Goal: Task Accomplishment & Management: Manage account settings

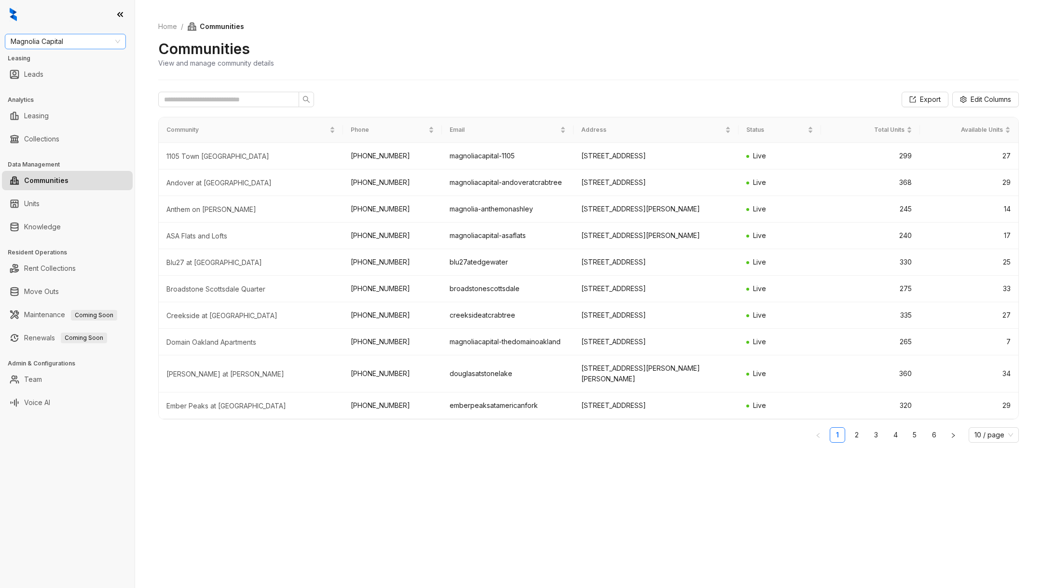
click at [85, 48] on span "Magnolia Capital" at bounding box center [66, 41] width 110 height 14
type input "***"
click at [30, 380] on link "Team" at bounding box center [33, 379] width 18 height 19
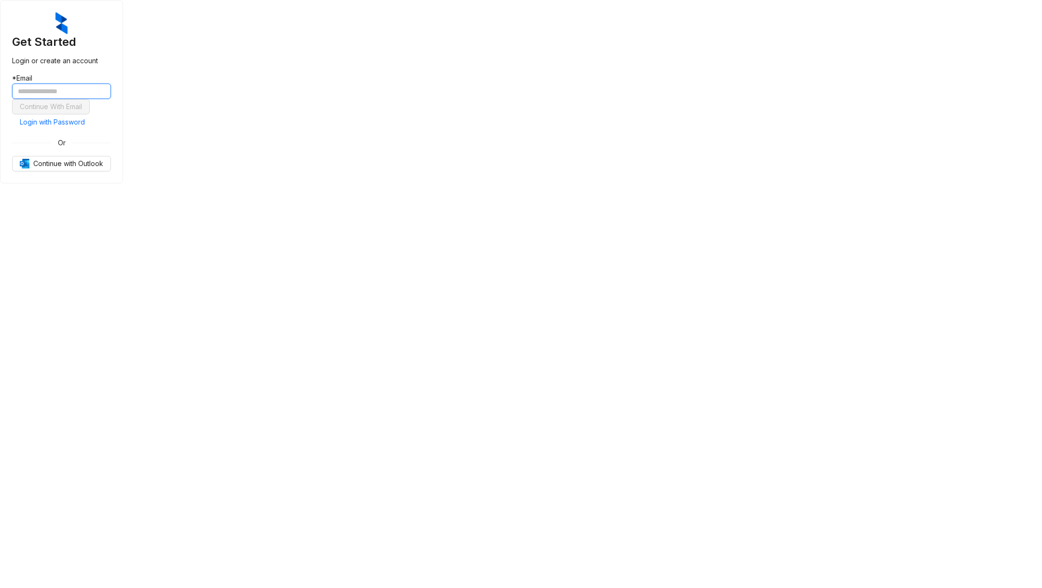
click at [111, 99] on input "text" at bounding box center [61, 90] width 99 height 15
type input "**********"
click at [12, 99] on button "Continue With Email" at bounding box center [51, 106] width 78 height 15
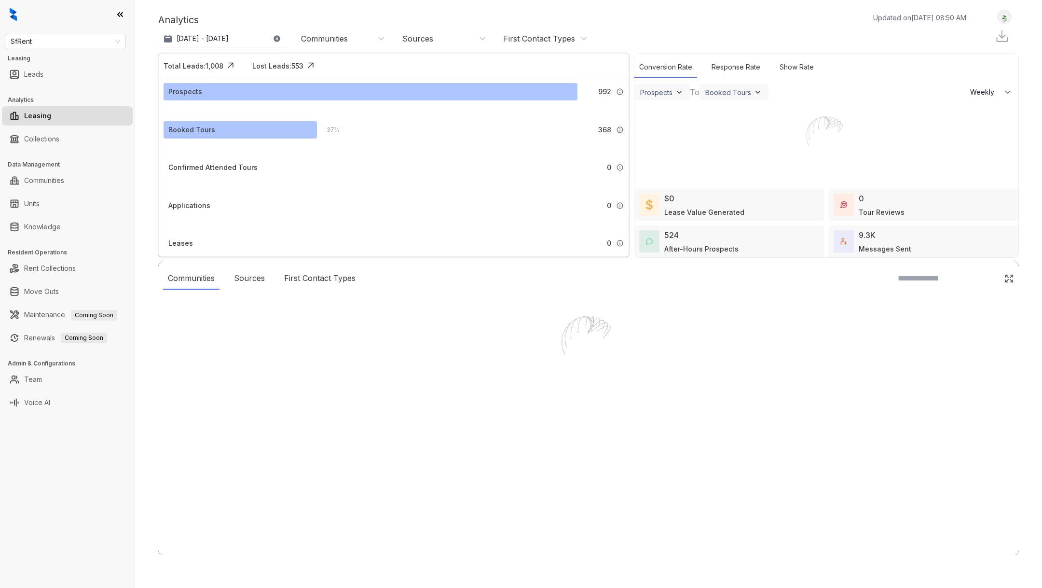
select select "******"
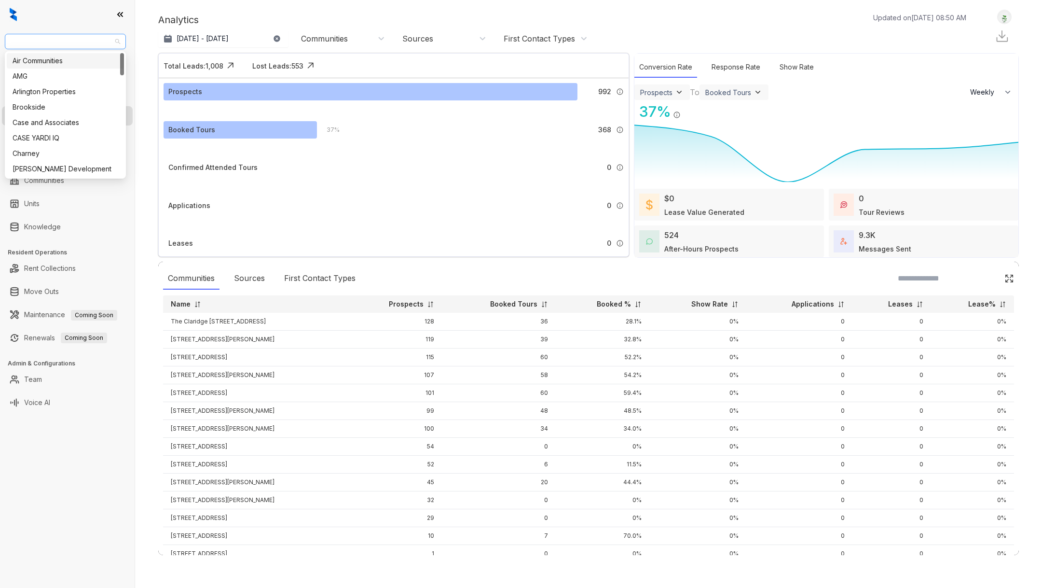
click at [92, 44] on span "SfRent" at bounding box center [66, 41] width 110 height 14
type input "***"
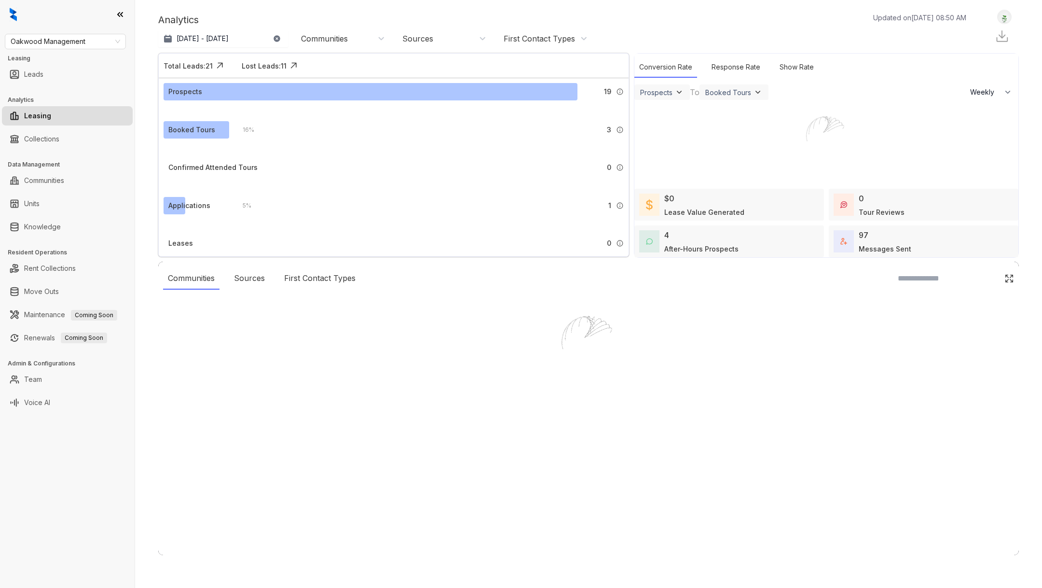
select select "******"
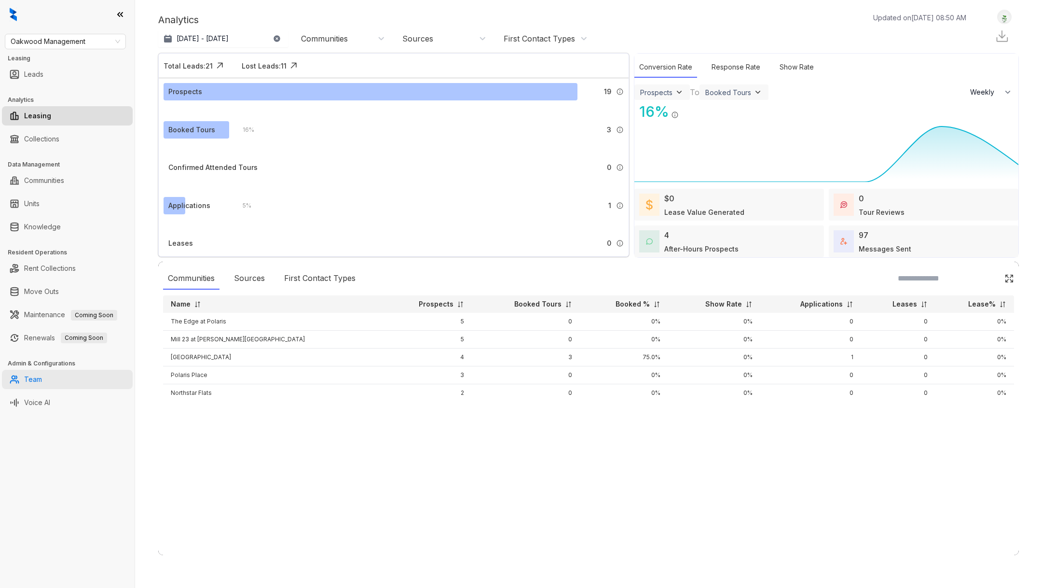
click at [30, 380] on link "Team" at bounding box center [33, 379] width 18 height 19
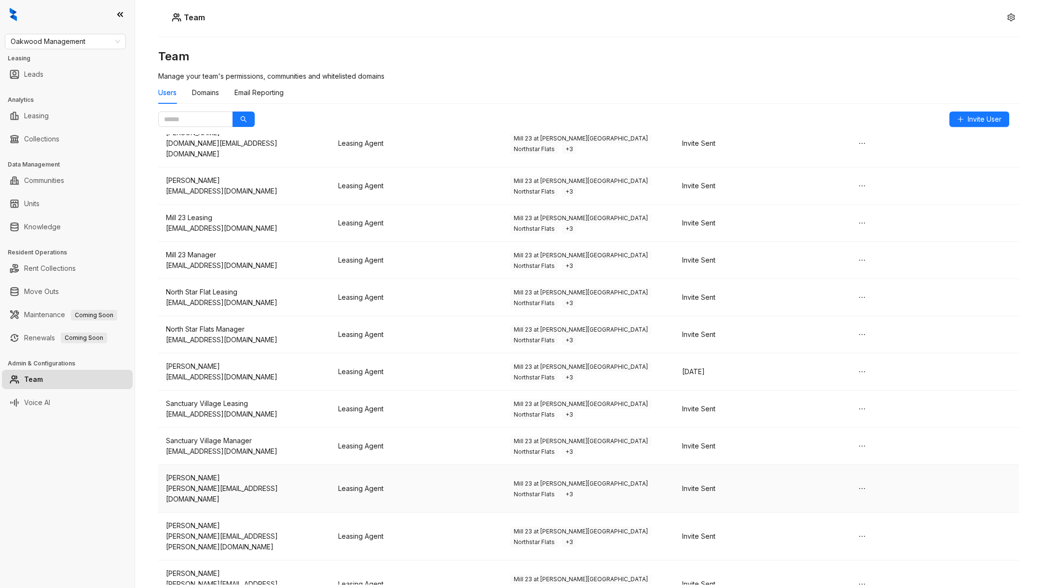
scroll to position [242, 0]
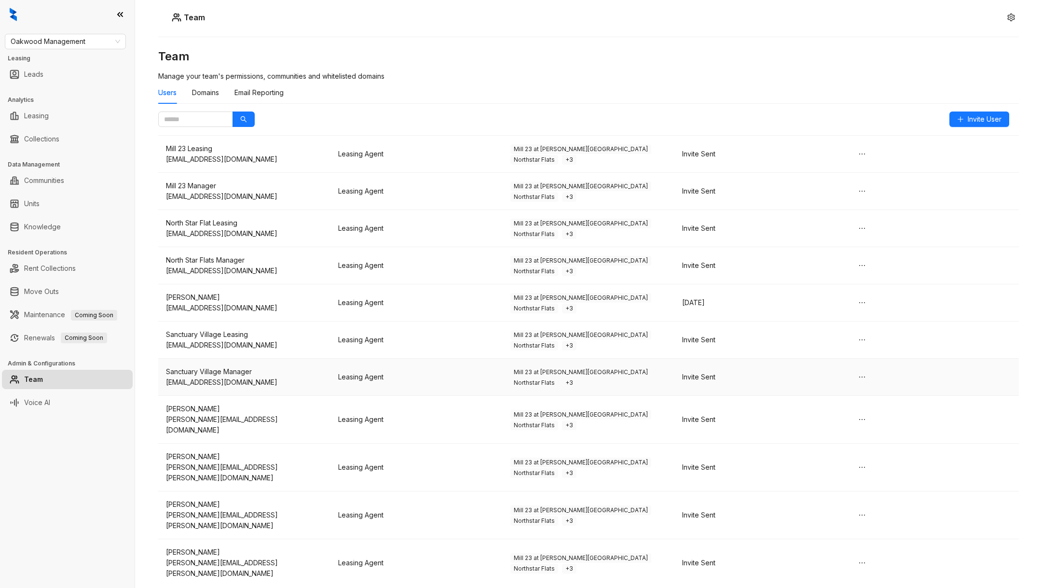
click at [521, 358] on td "Mill 23 at Coughlin Crossing Northstar Flats + 3" at bounding box center [589, 376] width 172 height 37
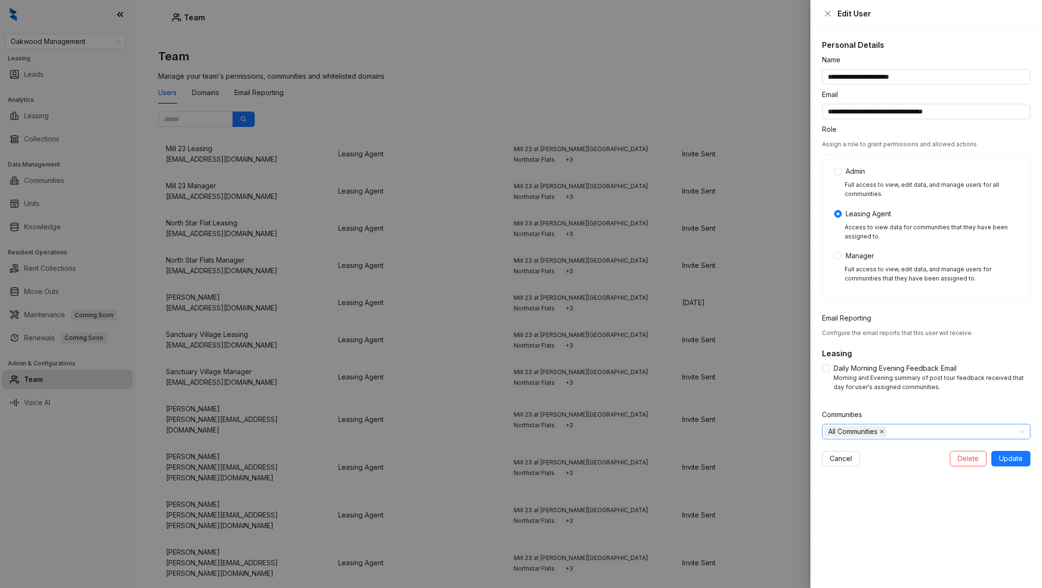
click at [884, 433] on icon "close" at bounding box center [881, 431] width 5 height 5
click at [882, 433] on div at bounding box center [921, 432] width 194 height 14
click at [827, 449] on icon "caret-down" at bounding box center [829, 451] width 5 height 5
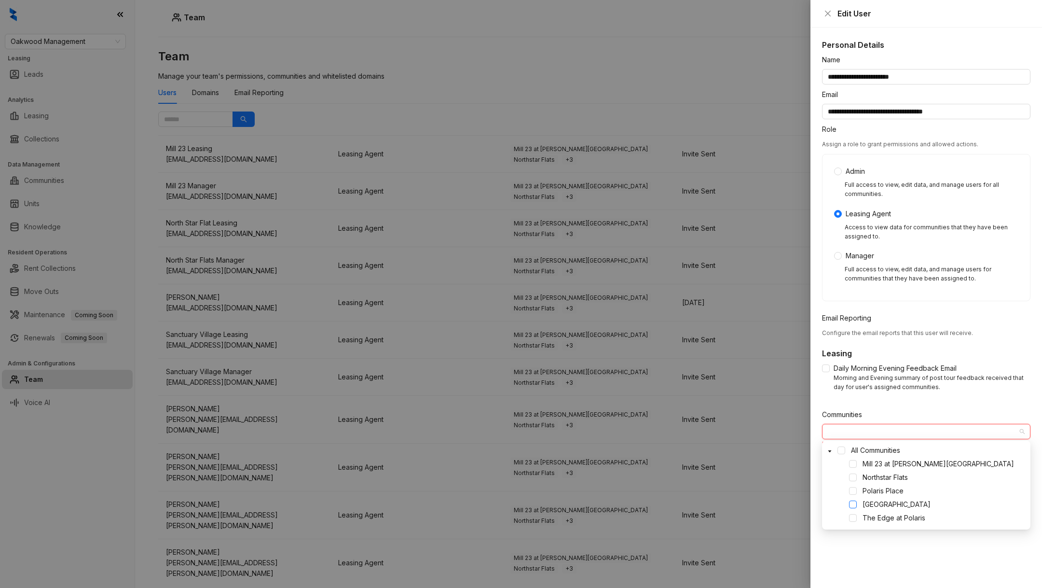
click at [850, 502] on span at bounding box center [853, 504] width 8 height 8
click at [875, 424] on div "Sanctuary Village" at bounding box center [926, 431] width 208 height 15
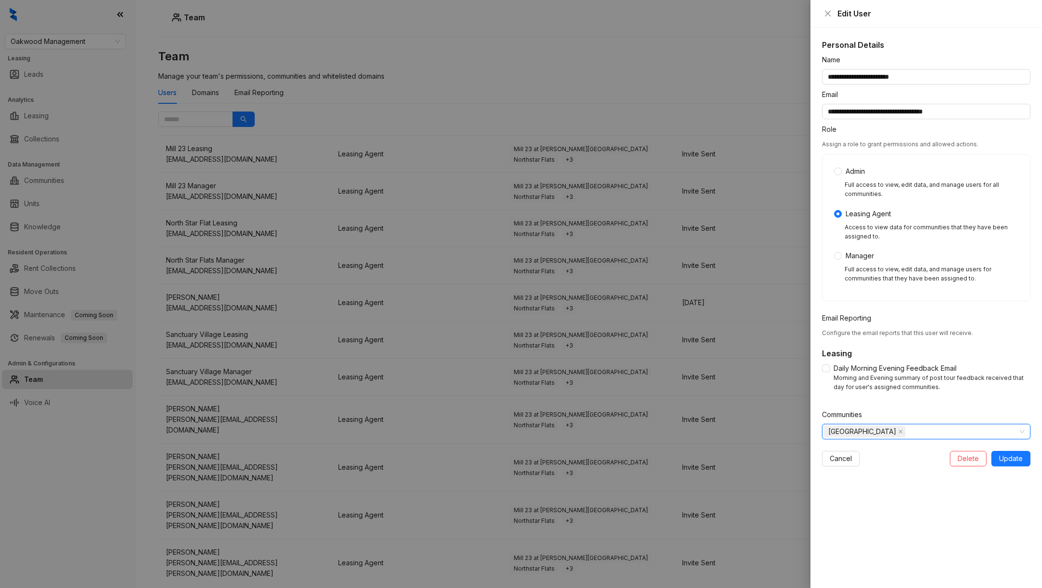
click at [877, 409] on div "Communities" at bounding box center [926, 416] width 208 height 14
click at [1021, 458] on span "Update" at bounding box center [1011, 458] width 24 height 11
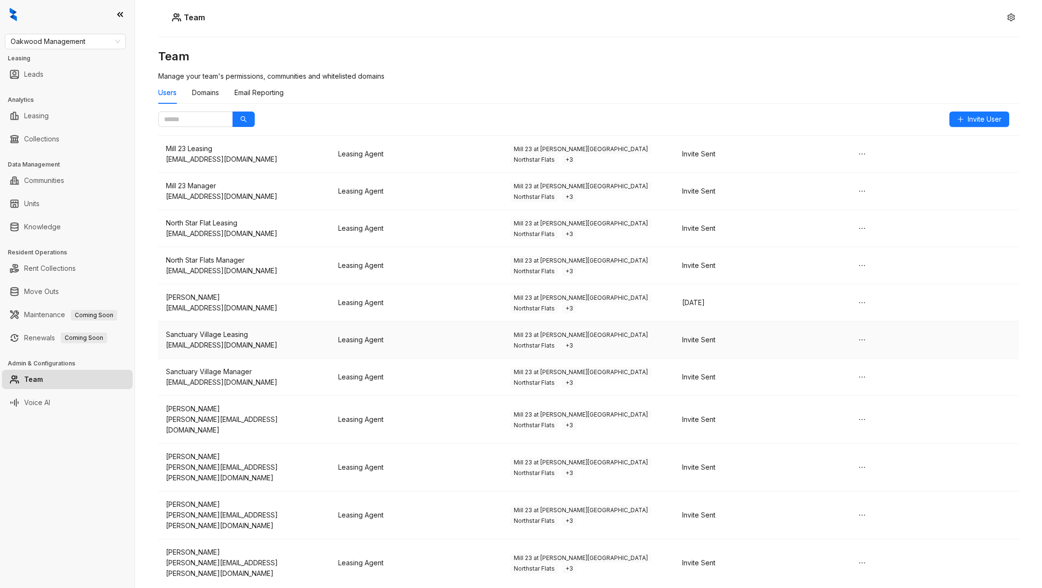
click at [298, 340] on div "sanctuaryvillageleasing@liveoakwood.com" at bounding box center [244, 345] width 157 height 11
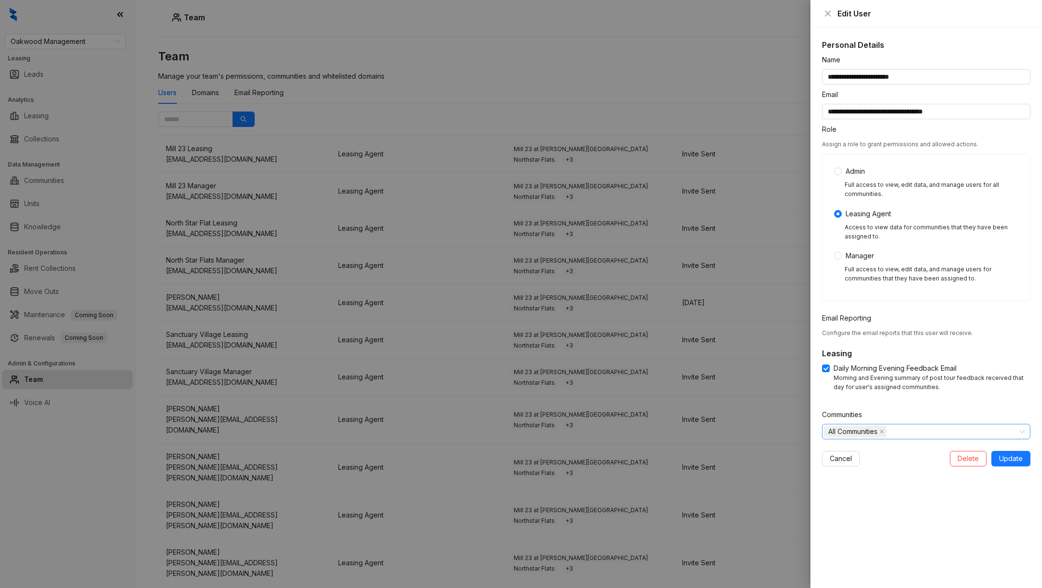
click at [871, 432] on span "All Communities" at bounding box center [852, 431] width 49 height 11
click at [829, 448] on span at bounding box center [830, 450] width 12 height 12
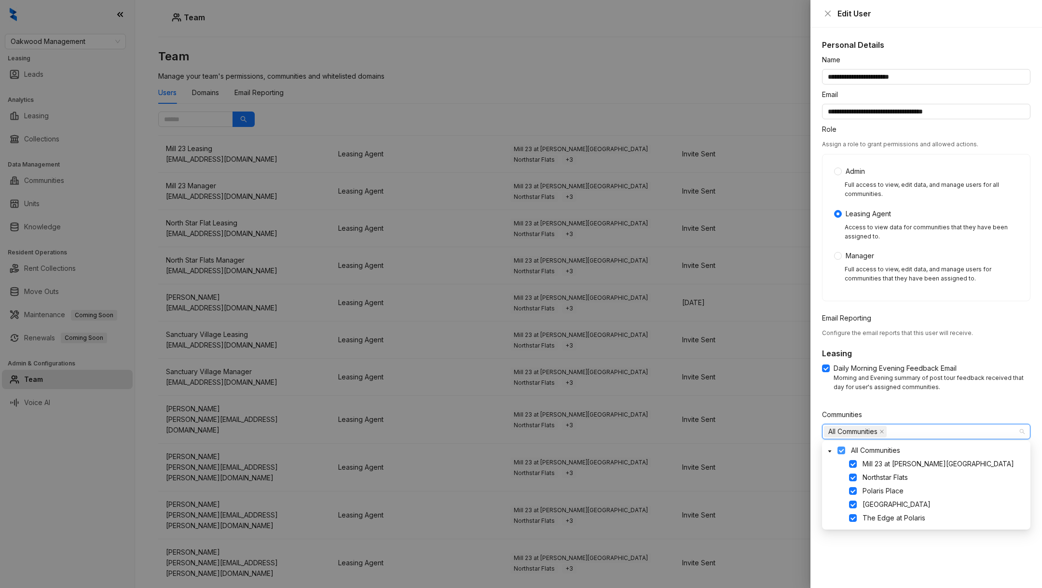
click at [841, 449] on span at bounding box center [841, 450] width 8 height 8
click at [858, 507] on div "Sanctuary Village" at bounding box center [926, 504] width 205 height 12
click at [859, 507] on span "Sanctuary Village" at bounding box center [944, 504] width 170 height 12
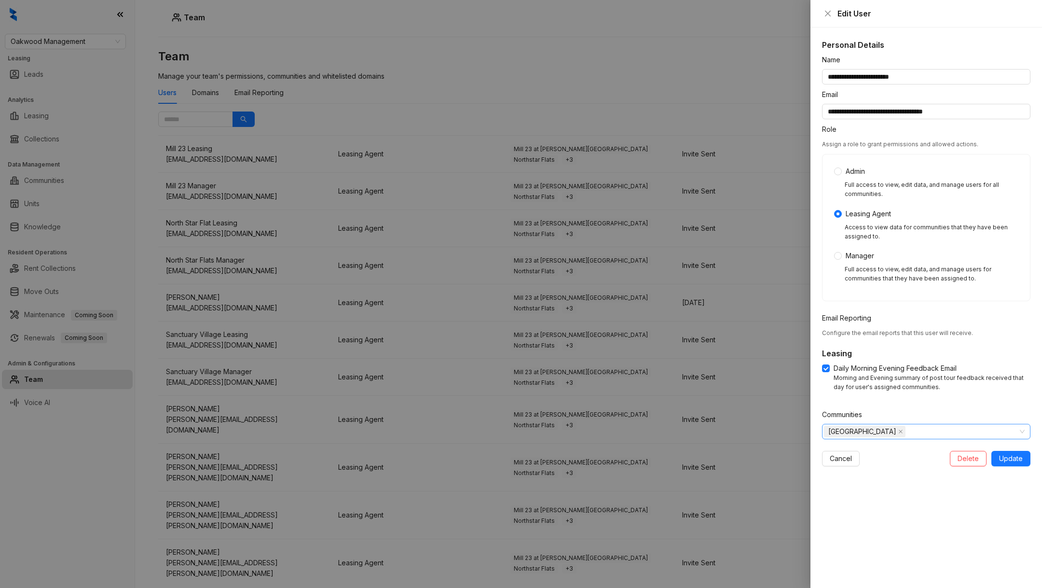
click at [898, 424] on div "Sanctuary Village" at bounding box center [926, 431] width 208 height 15
click at [1000, 456] on span "Update" at bounding box center [1011, 458] width 24 height 11
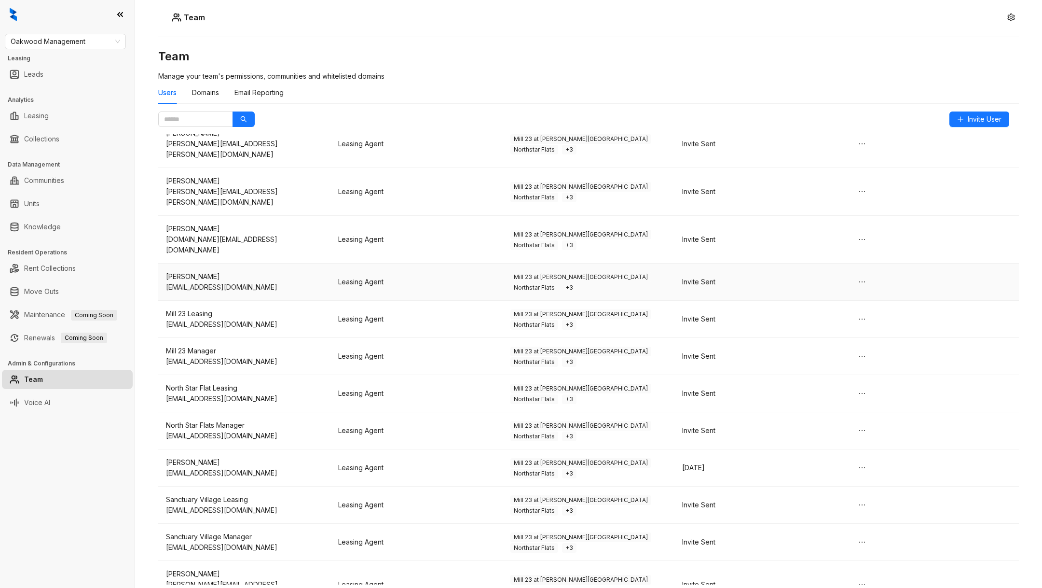
scroll to position [85, 0]
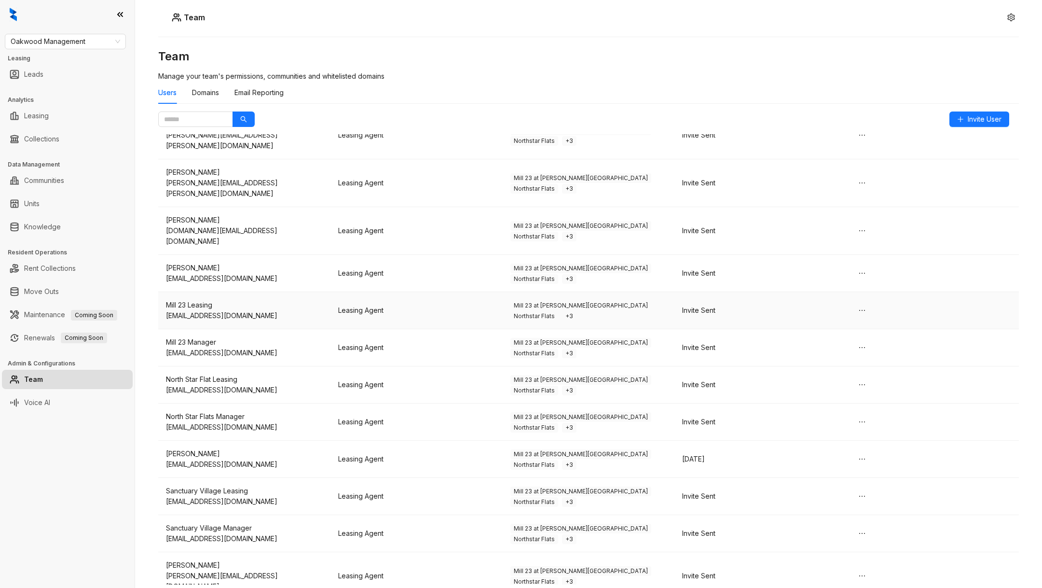
click at [259, 310] on div "mill23leasing@liveoakwood.com" at bounding box center [244, 315] width 157 height 11
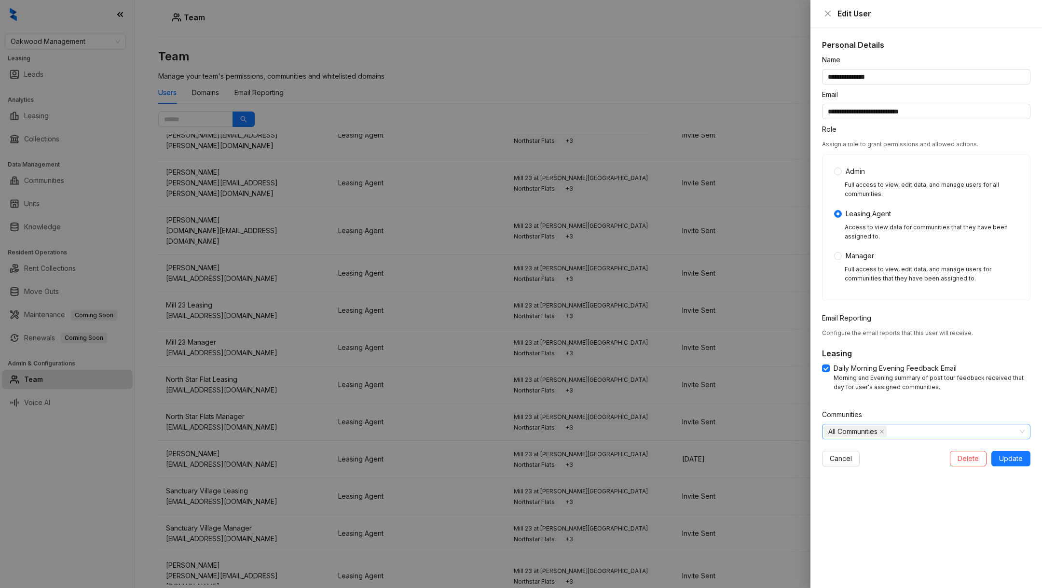
click at [871, 432] on span "All Communities" at bounding box center [852, 431] width 49 height 11
click at [831, 452] on icon "caret-down" at bounding box center [829, 451] width 5 height 5
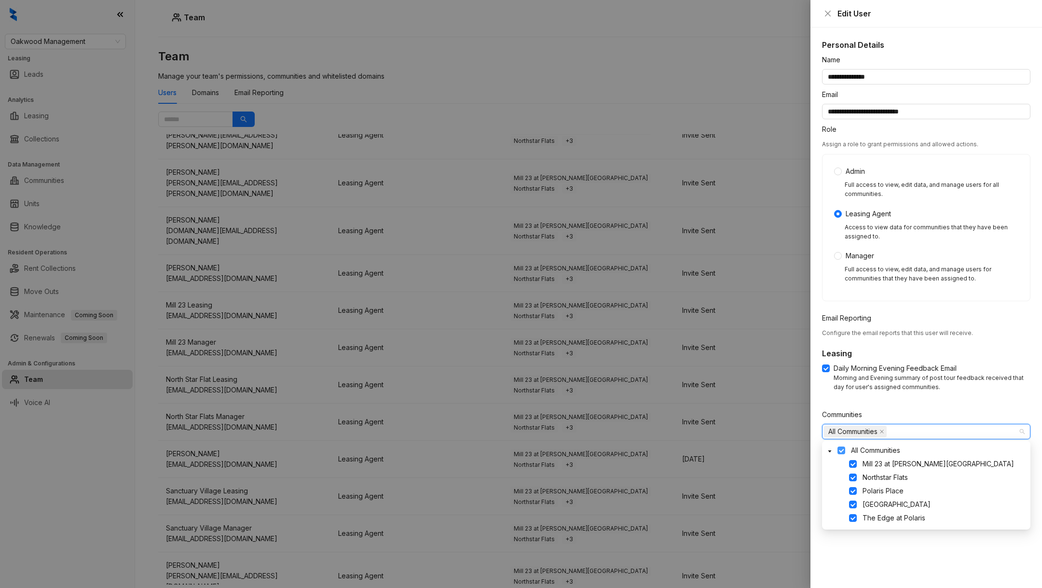
click at [840, 450] on span at bounding box center [841, 450] width 8 height 8
click at [857, 464] on div "Mill 23 at Coughlin Crossing" at bounding box center [926, 464] width 205 height 12
click at [857, 462] on div "Mill 23 at Coughlin Crossing" at bounding box center [926, 464] width 205 height 12
click at [849, 465] on span at bounding box center [853, 464] width 8 height 8
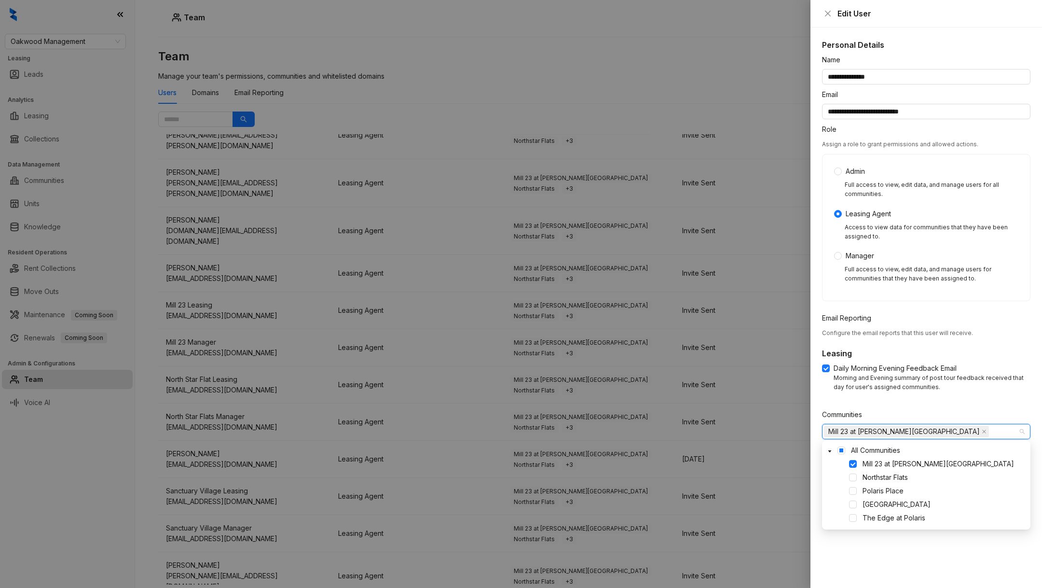
click at [927, 407] on form "**********" at bounding box center [926, 260] width 208 height 411
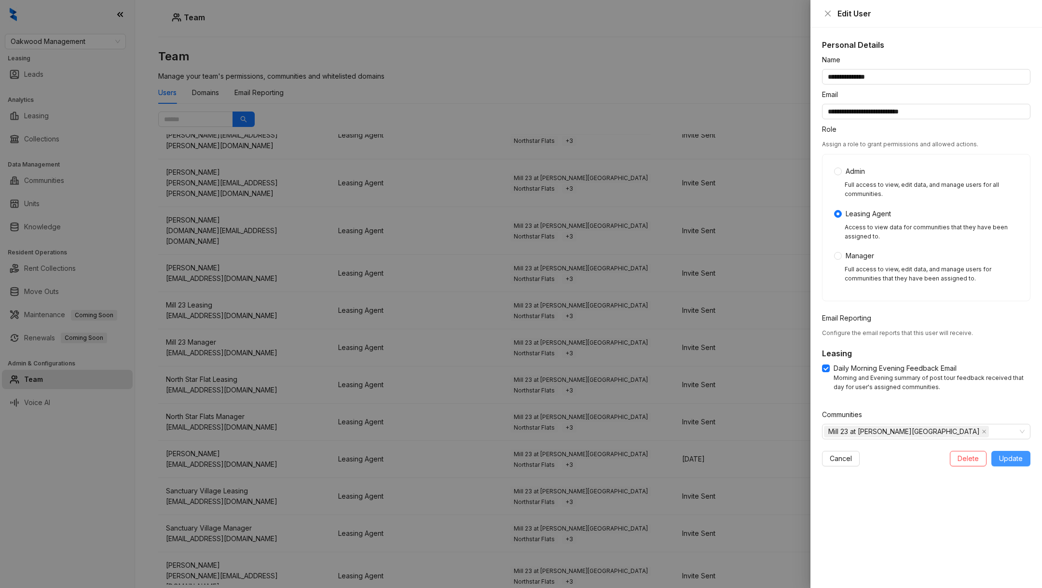
click at [998, 454] on button "Update" at bounding box center [1010, 458] width 39 height 15
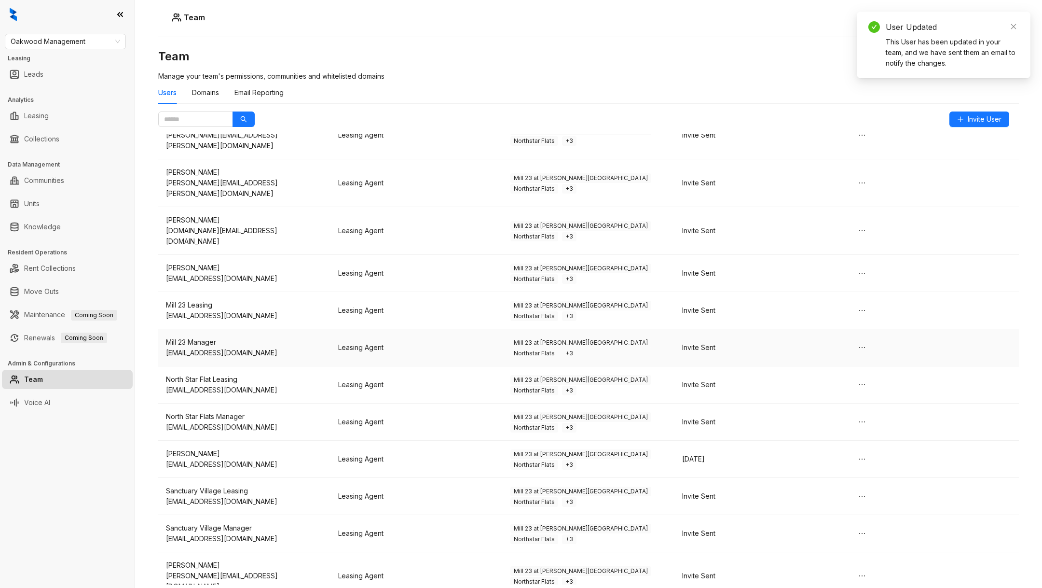
click at [272, 347] on div "mill23manager@liveoakwood.com" at bounding box center [244, 352] width 157 height 11
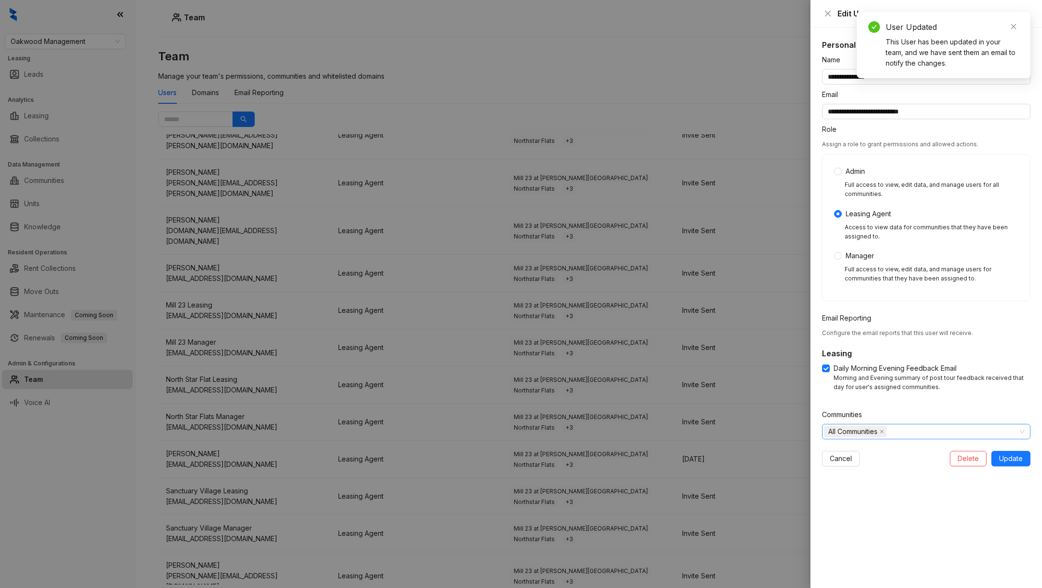
click at [865, 426] on span "All Communities" at bounding box center [852, 431] width 49 height 11
click at [827, 447] on span at bounding box center [830, 450] width 12 height 12
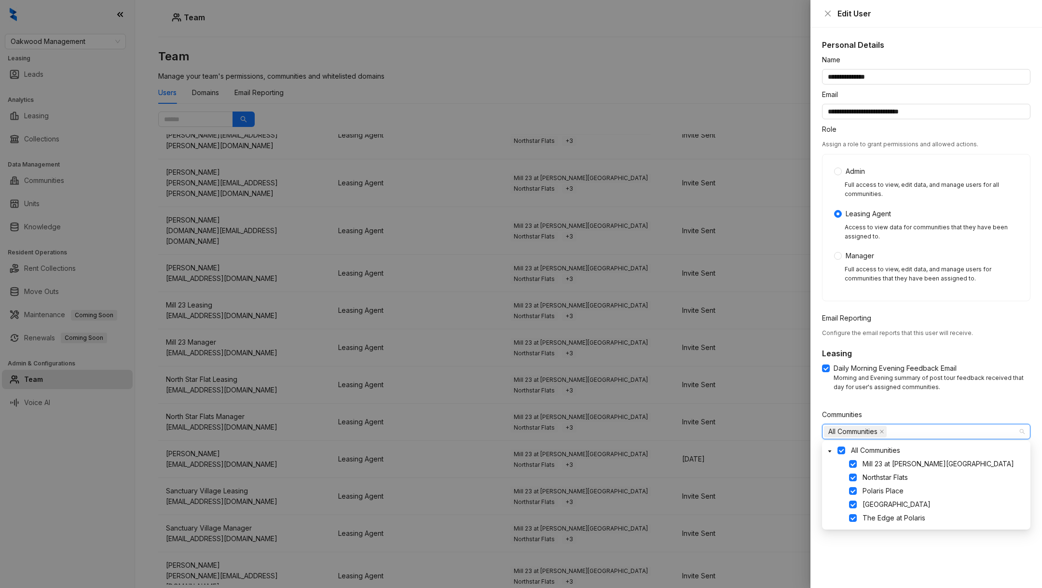
click at [835, 448] on div "All Communities" at bounding box center [926, 450] width 205 height 12
click at [842, 448] on span at bounding box center [841, 450] width 8 height 8
click at [855, 462] on span at bounding box center [853, 464] width 8 height 8
click at [900, 402] on form "**********" at bounding box center [926, 260] width 208 height 411
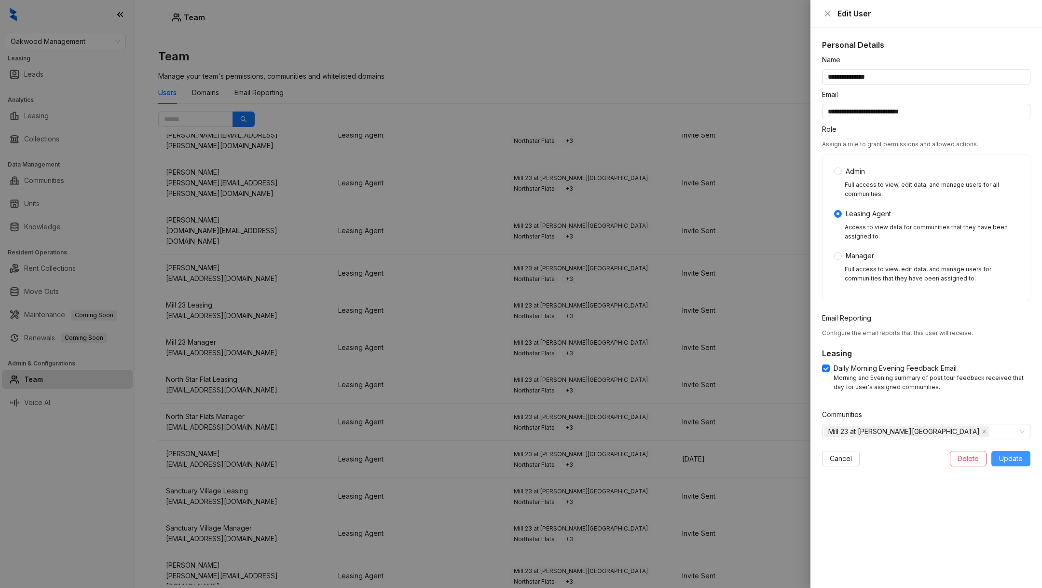
click at [1007, 461] on span "Update" at bounding box center [1011, 458] width 24 height 11
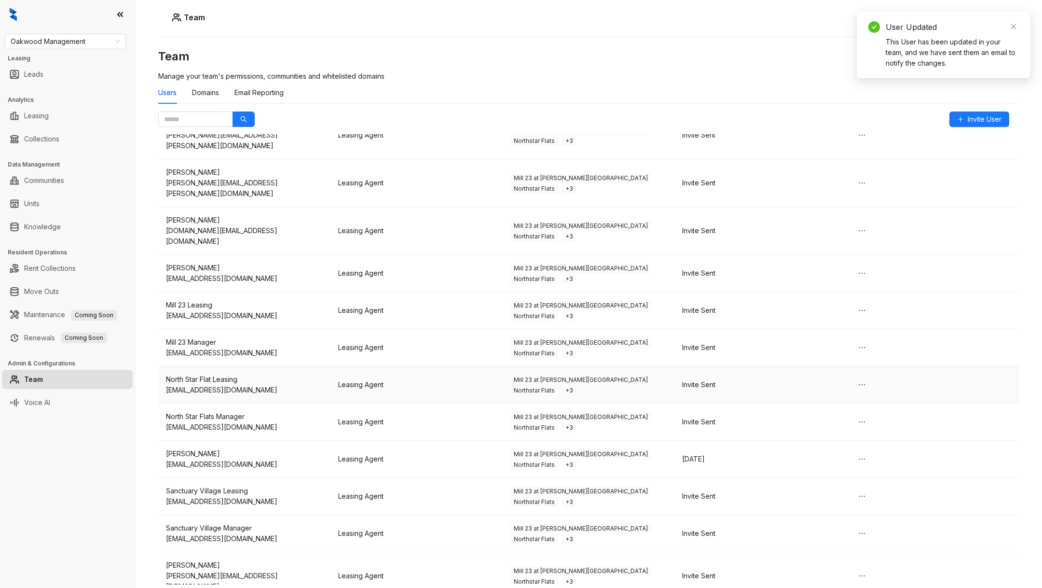
click at [308, 366] on td "North Star Flat Leasing northstarflatleasing@liveoakwood.com" at bounding box center [244, 384] width 172 height 37
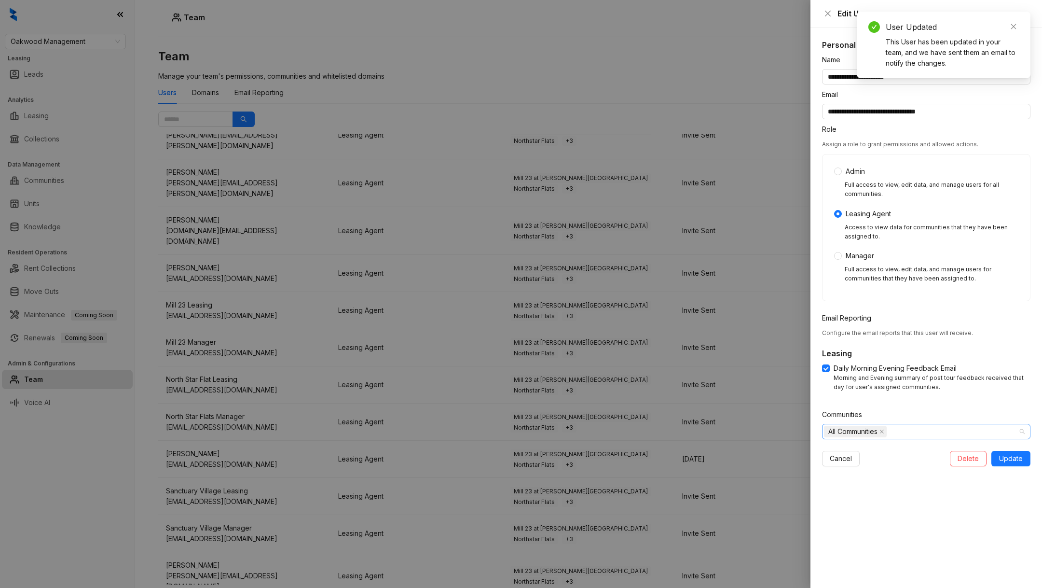
click at [859, 431] on span "All Communities" at bounding box center [852, 431] width 49 height 11
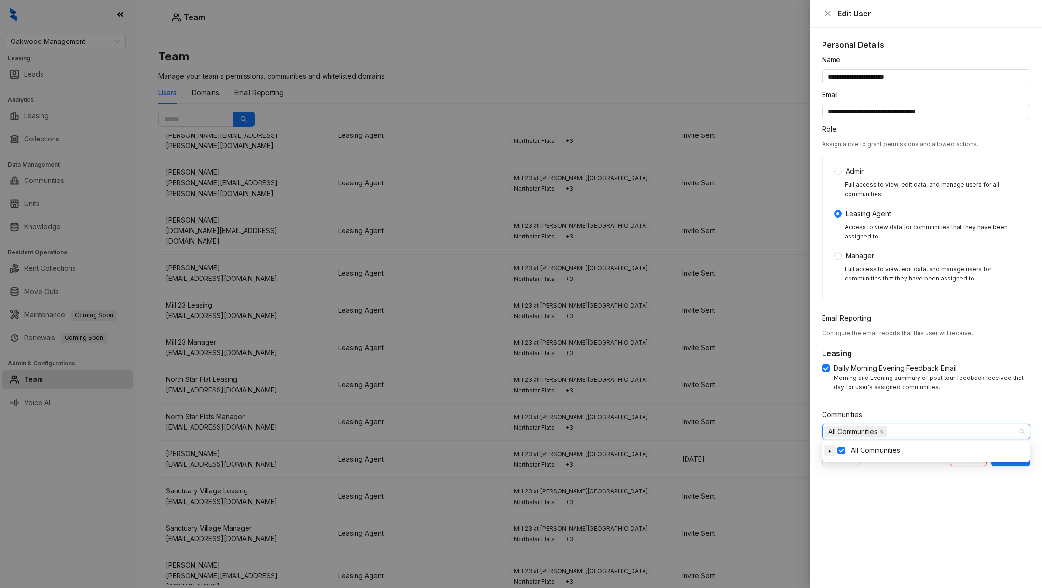
click at [828, 450] on icon "caret-down" at bounding box center [829, 451] width 5 height 5
click at [843, 448] on span at bounding box center [841, 450] width 8 height 8
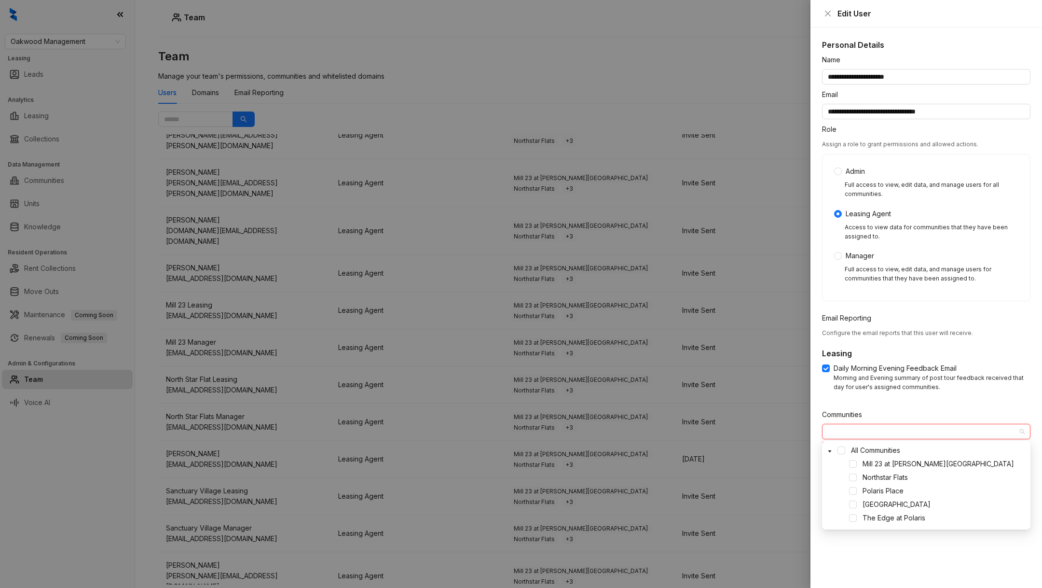
click at [856, 469] on div "Mill 23 at Coughlin Crossing" at bounding box center [926, 464] width 205 height 12
click at [856, 476] on span at bounding box center [853, 477] width 8 height 8
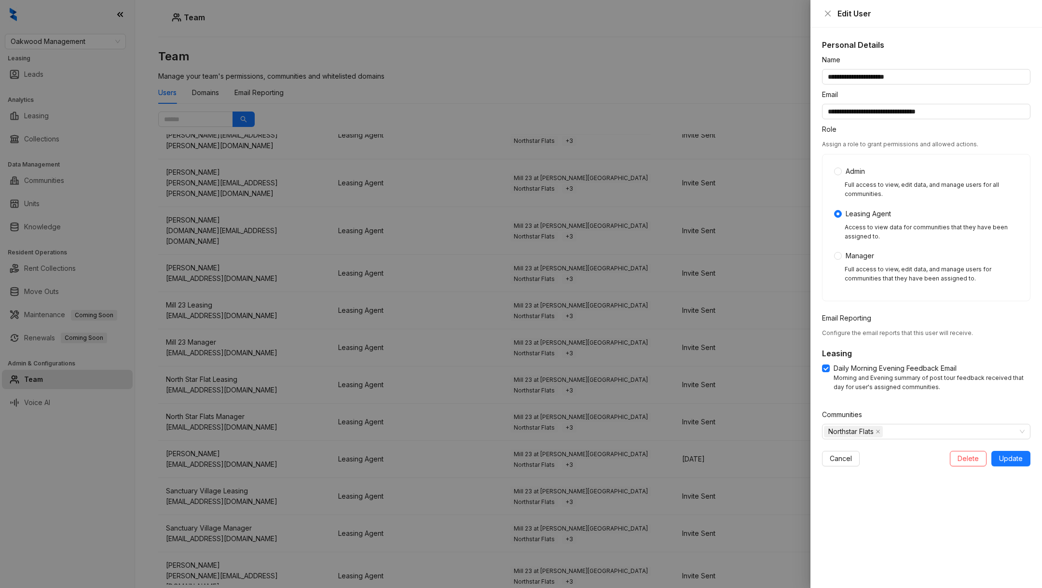
click at [907, 388] on div "Morning and Evening summary of post tour feedback received that day for user's …" at bounding box center [932, 382] width 197 height 18
click at [998, 454] on button "Update" at bounding box center [1010, 458] width 39 height 15
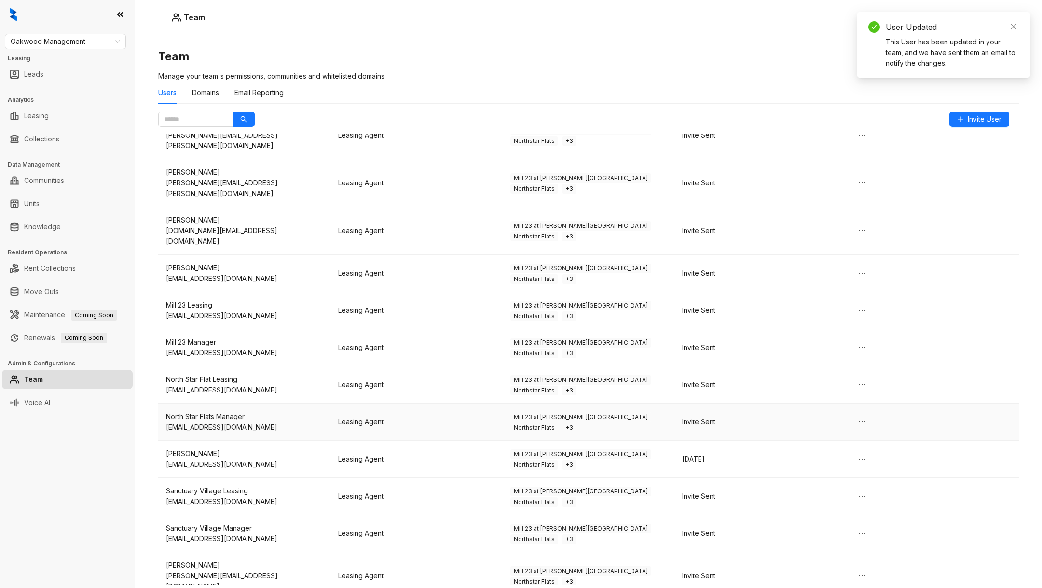
click at [282, 422] on div "northstarflatsmanager@liveoakwood.com" at bounding box center [244, 427] width 157 height 11
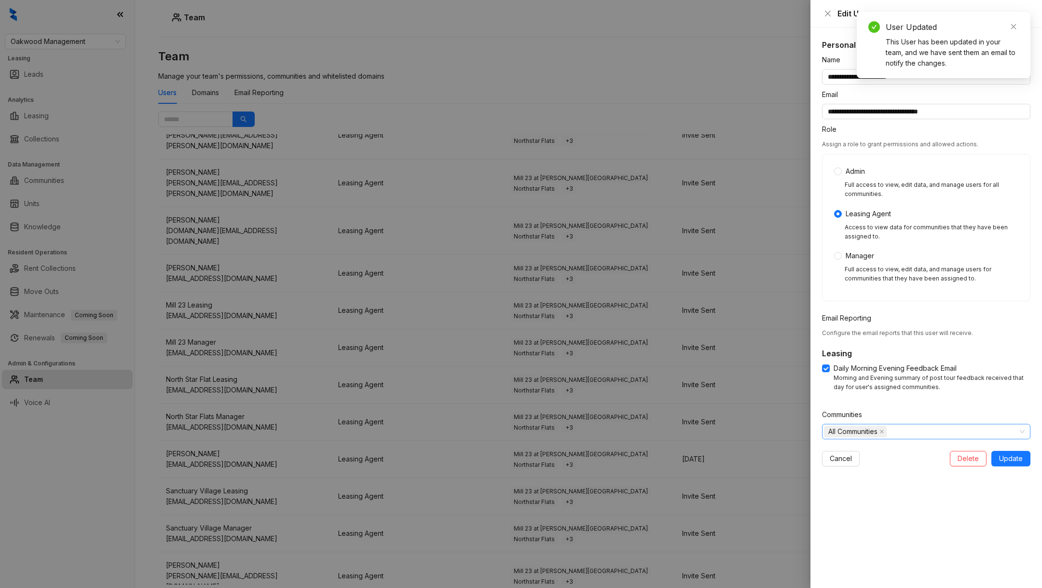
click at [920, 432] on div "All Communities" at bounding box center [921, 432] width 194 height 14
click at [823, 458] on div "All Communities" at bounding box center [926, 450] width 208 height 21
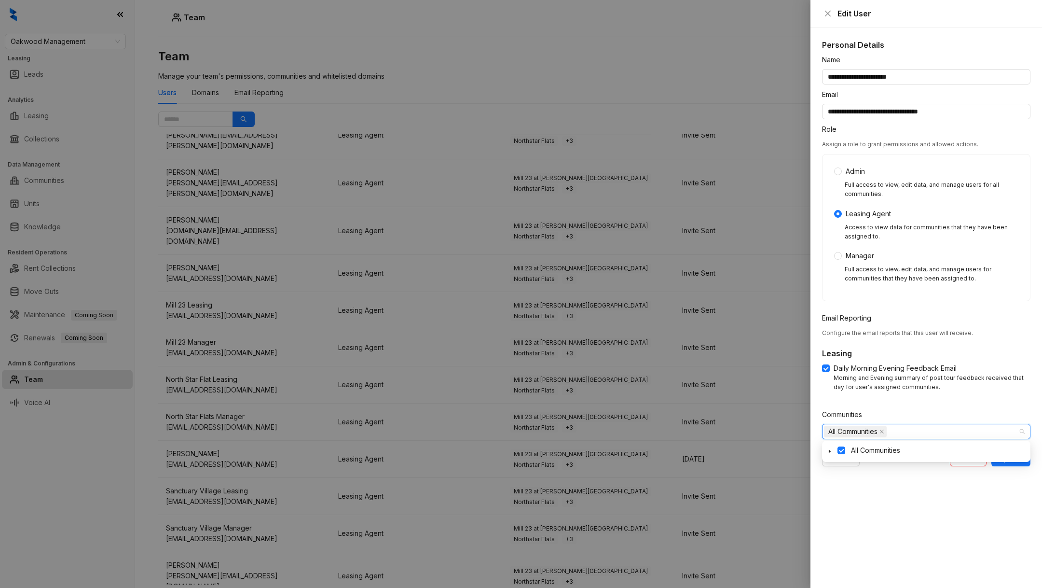
click at [825, 456] on div "All Communities" at bounding box center [926, 450] width 205 height 12
click at [831, 450] on icon "caret-down" at bounding box center [829, 451] width 5 height 5
click at [837, 448] on span at bounding box center [841, 450] width 8 height 8
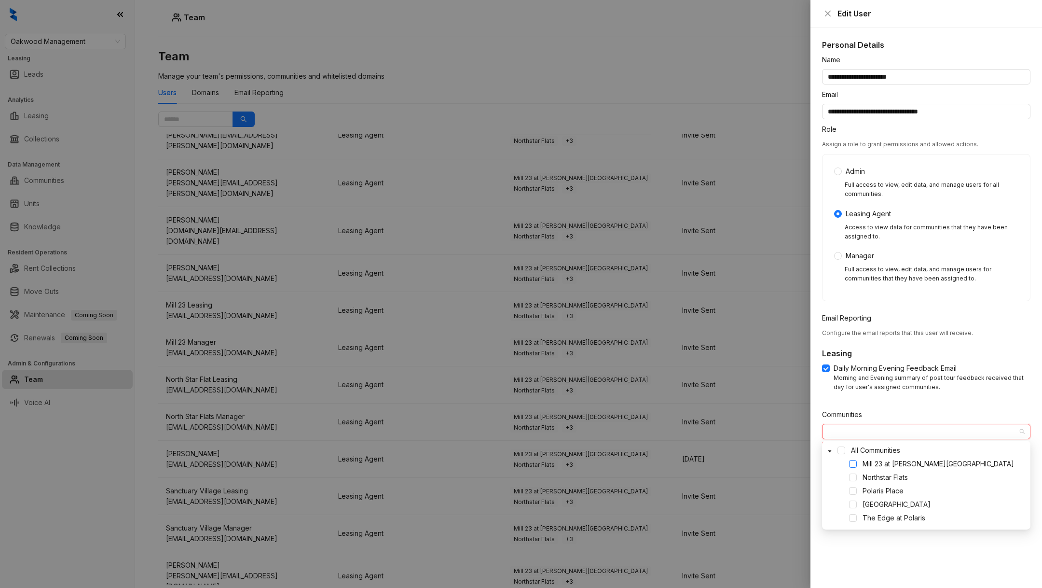
click at [856, 465] on span at bounding box center [853, 464] width 8 height 8
click at [930, 407] on form "**********" at bounding box center [926, 260] width 208 height 411
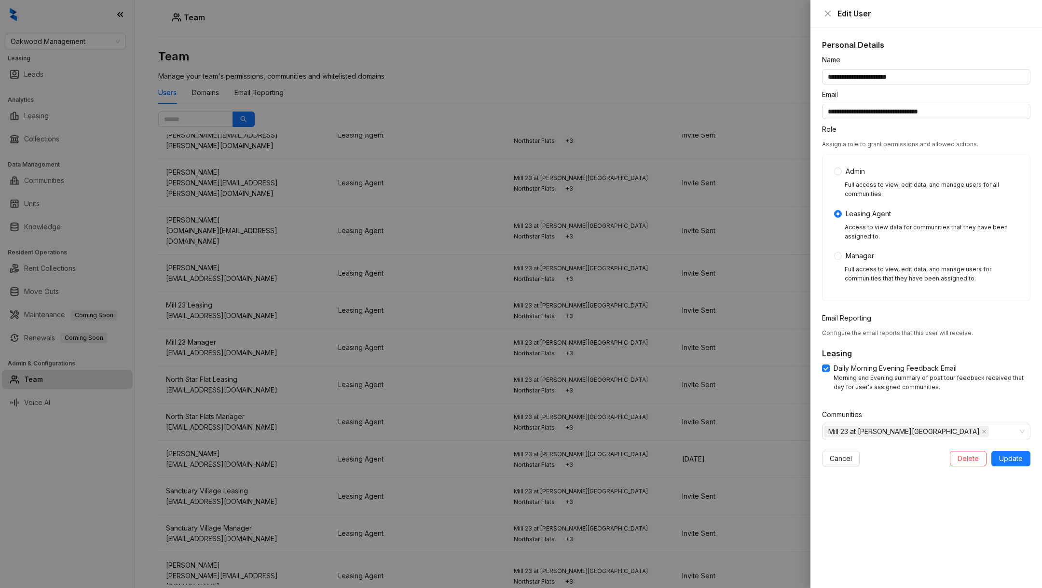
click at [1016, 471] on div "**********" at bounding box center [926, 307] width 232 height 560
click at [1014, 464] on button "Update" at bounding box center [1010, 458] width 39 height 15
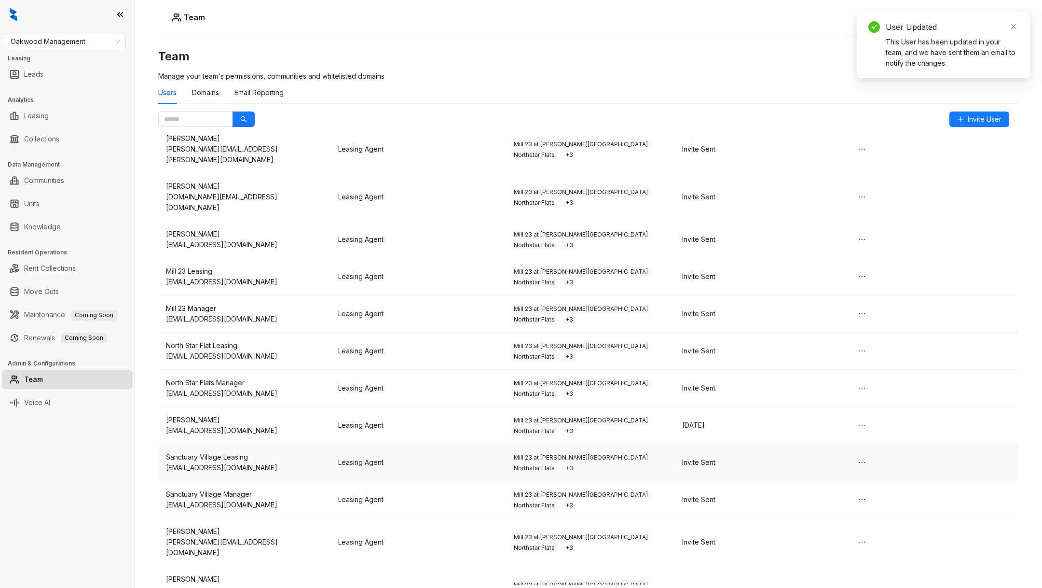
scroll to position [122, 0]
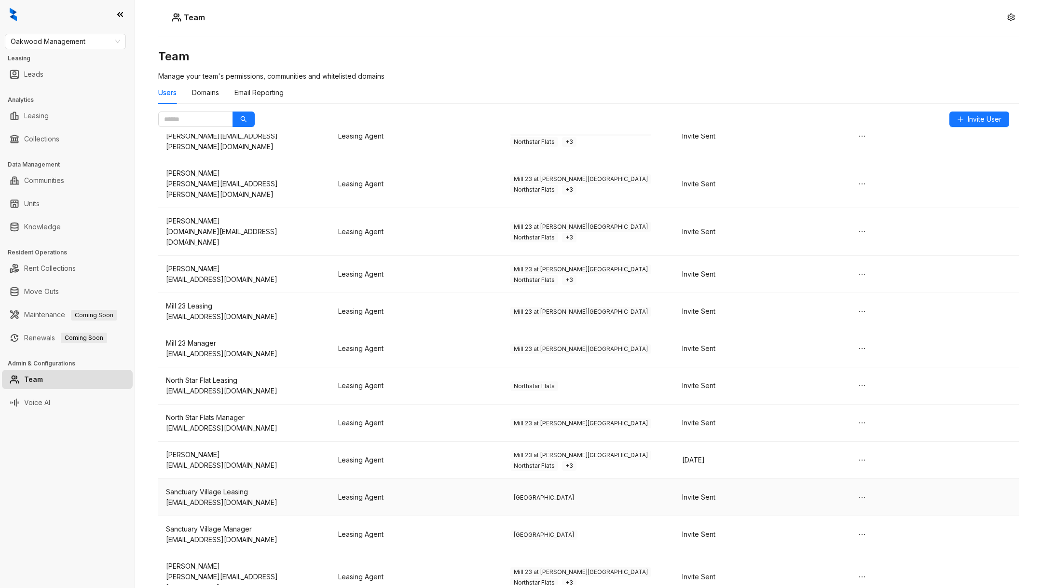
scroll to position [90, 0]
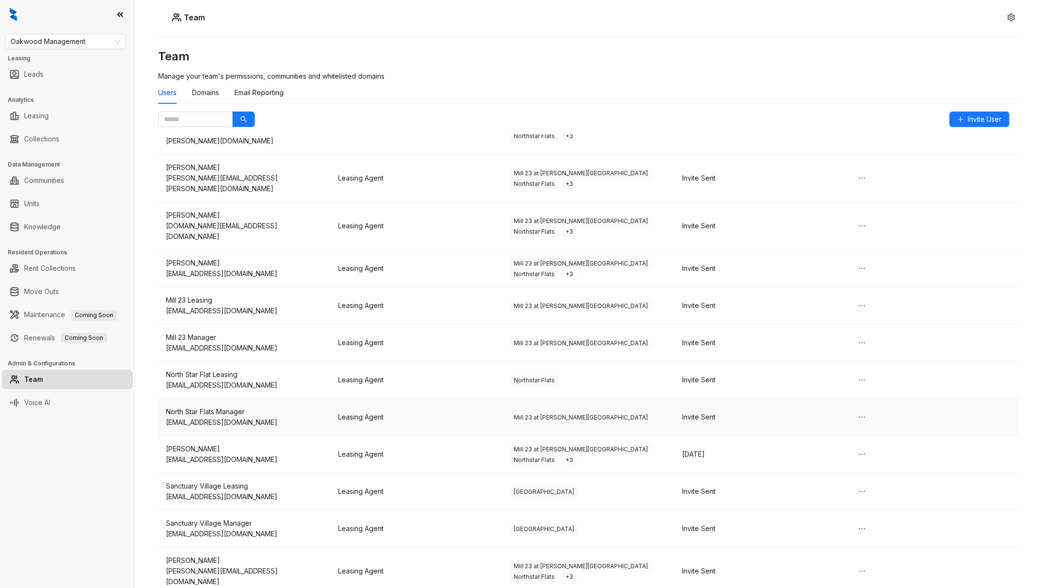
click at [527, 412] on span "Mill 23 at [PERSON_NAME][GEOGRAPHIC_DATA]" at bounding box center [580, 417] width 141 height 10
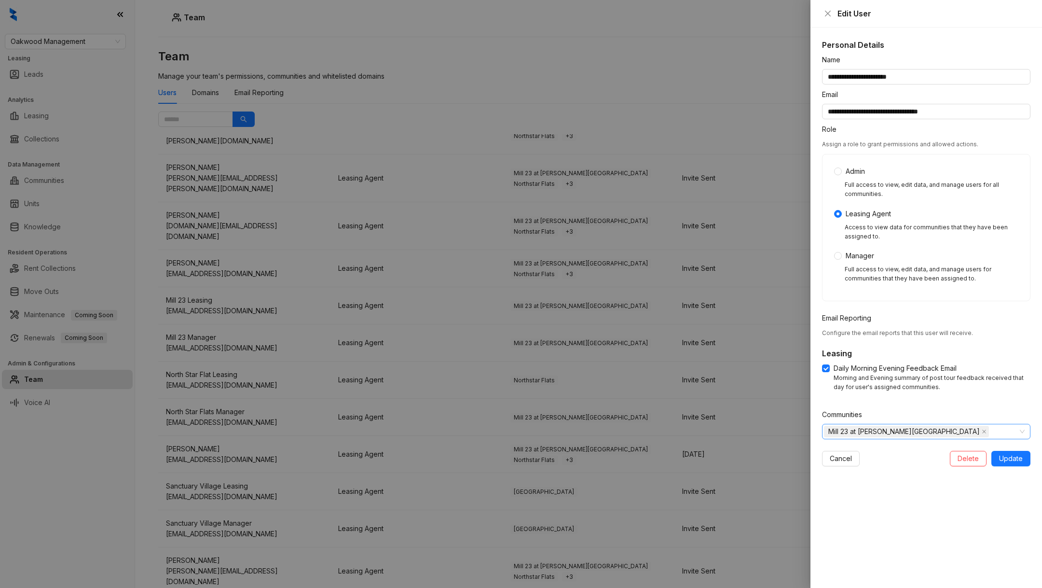
click at [885, 429] on span "Mill 23 at [PERSON_NAME][GEOGRAPHIC_DATA]" at bounding box center [903, 431] width 151 height 11
click at [831, 451] on icon "caret-down" at bounding box center [829, 451] width 5 height 5
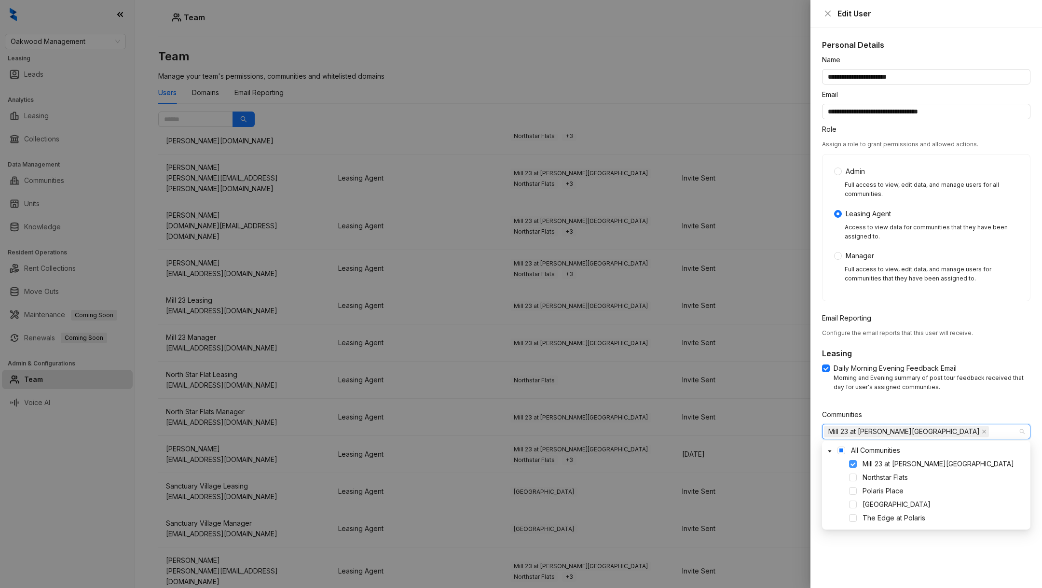
click at [854, 463] on span at bounding box center [853, 464] width 8 height 8
click at [855, 480] on span at bounding box center [853, 477] width 8 height 8
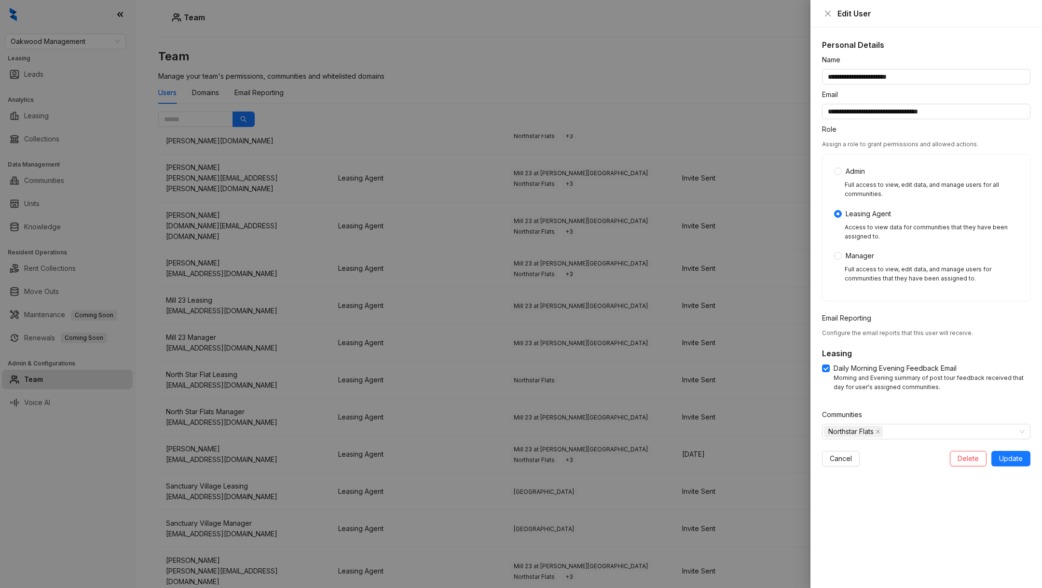
click at [911, 408] on form "**********" at bounding box center [926, 260] width 208 height 411
click at [997, 467] on div "**********" at bounding box center [926, 307] width 232 height 560
click at [1010, 457] on span "Update" at bounding box center [1011, 458] width 24 height 11
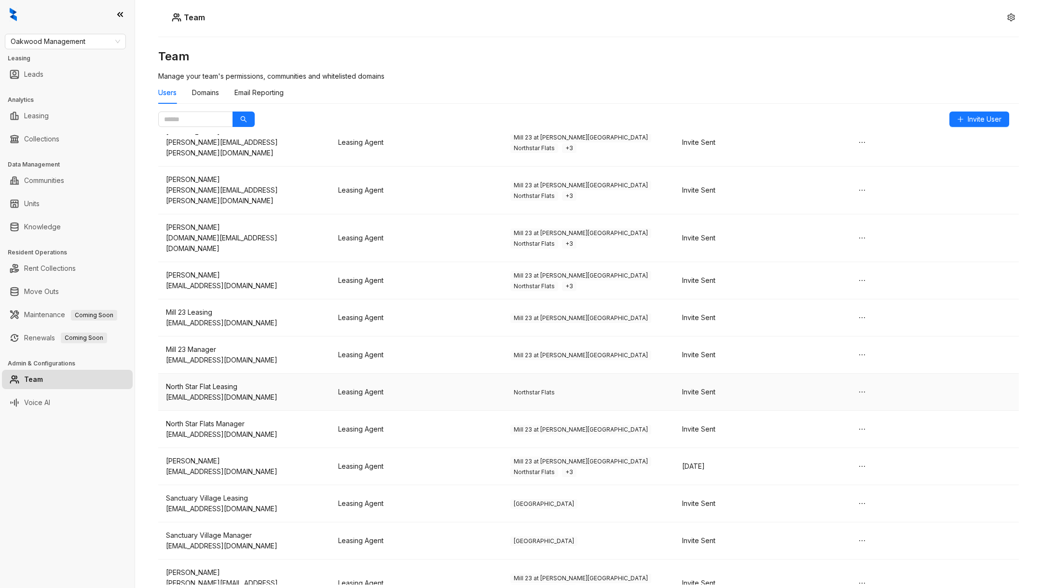
scroll to position [106, 0]
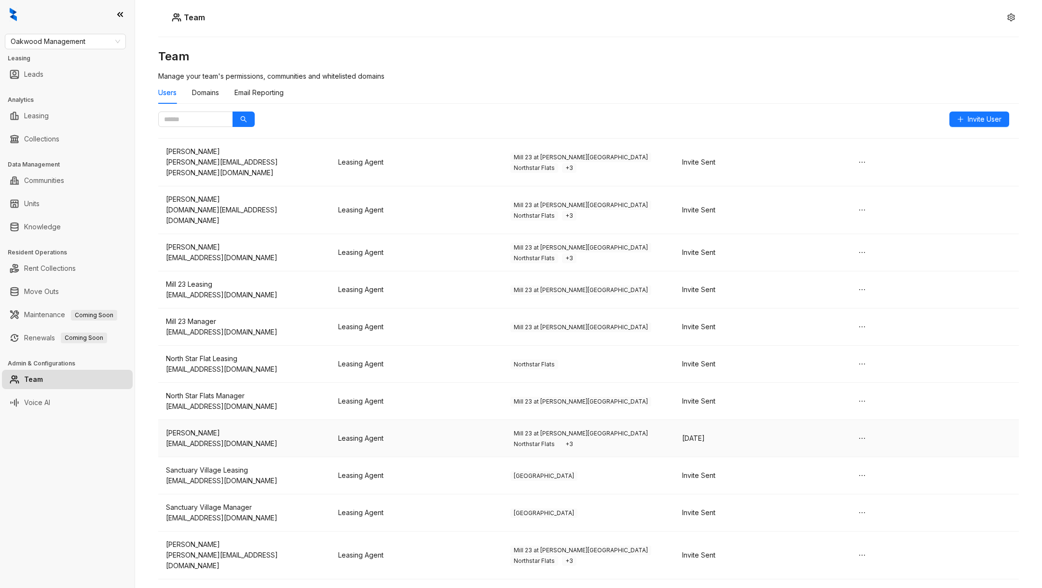
click at [284, 438] on div "pburke@liveoakwood.com" at bounding box center [244, 443] width 157 height 11
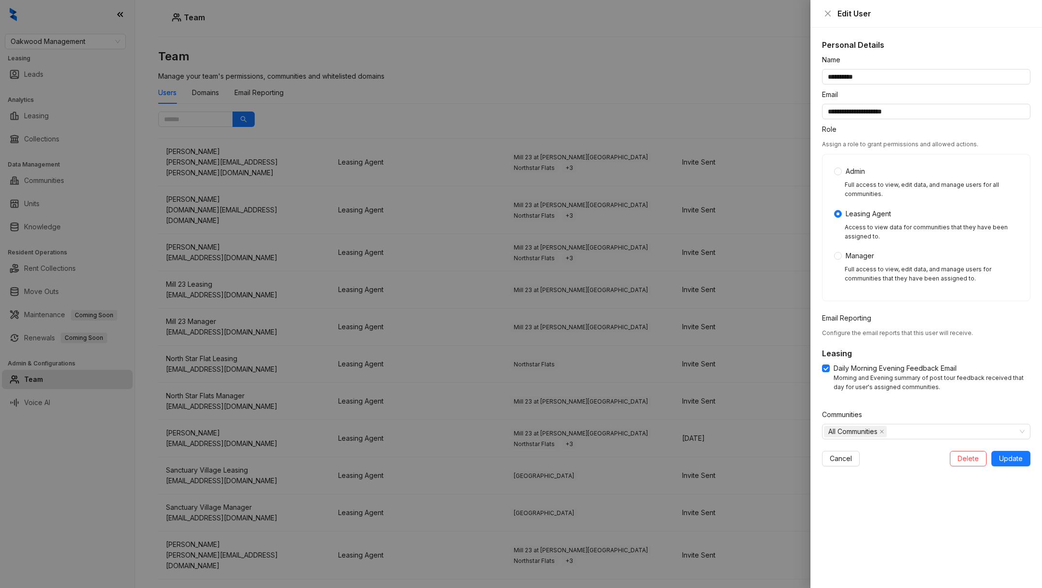
click at [122, 45] on div at bounding box center [521, 294] width 1042 height 588
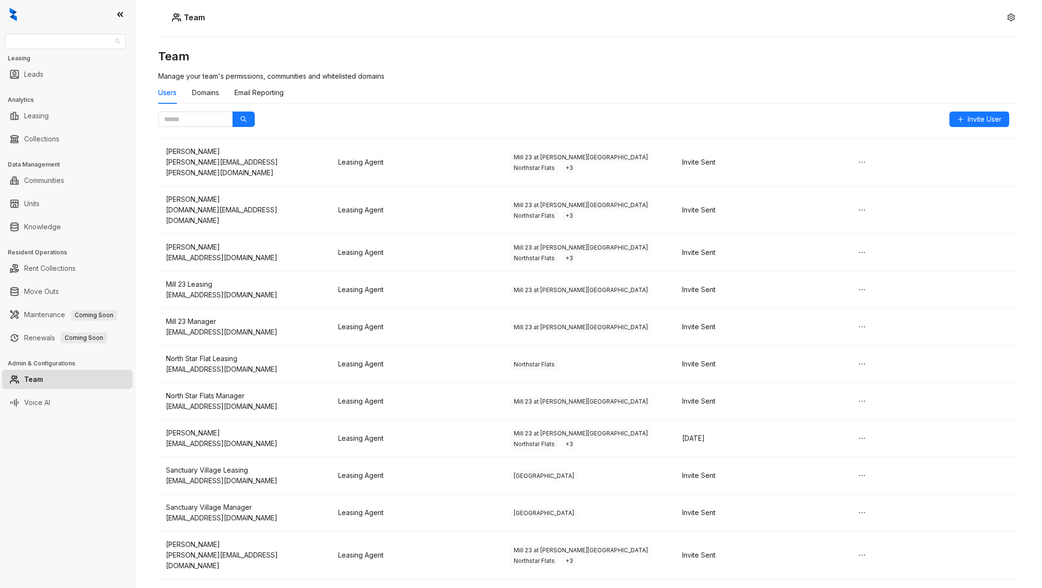
click at [87, 40] on span "Oakwood Management" at bounding box center [66, 41] width 110 height 14
type input "*"
click at [110, 465] on div "Oakwood Management Leasing Leads Analytics Leasing Collections Data Management …" at bounding box center [67, 294] width 135 height 588
click at [56, 177] on link "Communities" at bounding box center [44, 180] width 40 height 19
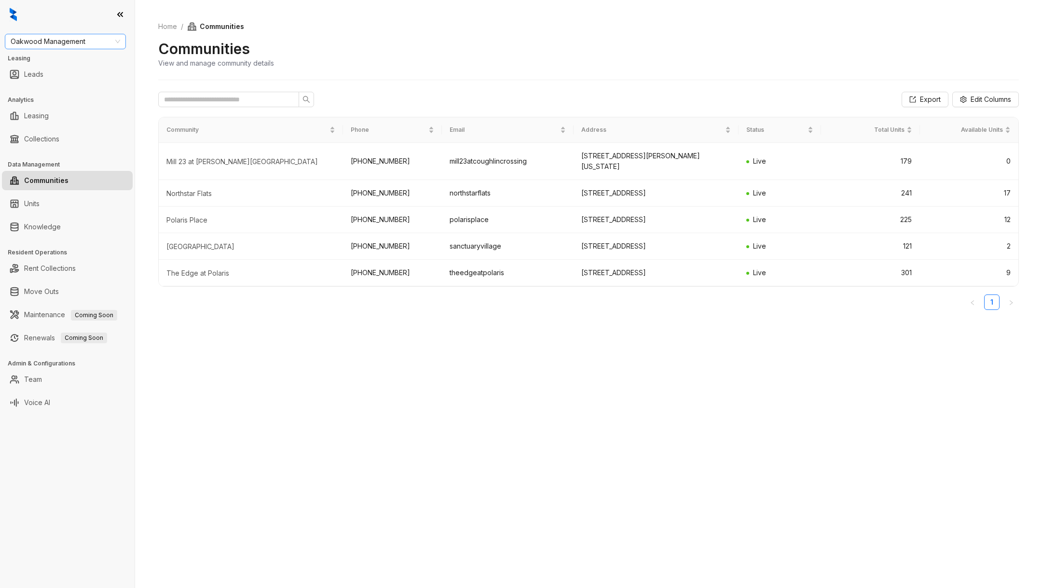
click at [63, 35] on span "Oakwood Management" at bounding box center [66, 41] width 110 height 14
type input "**"
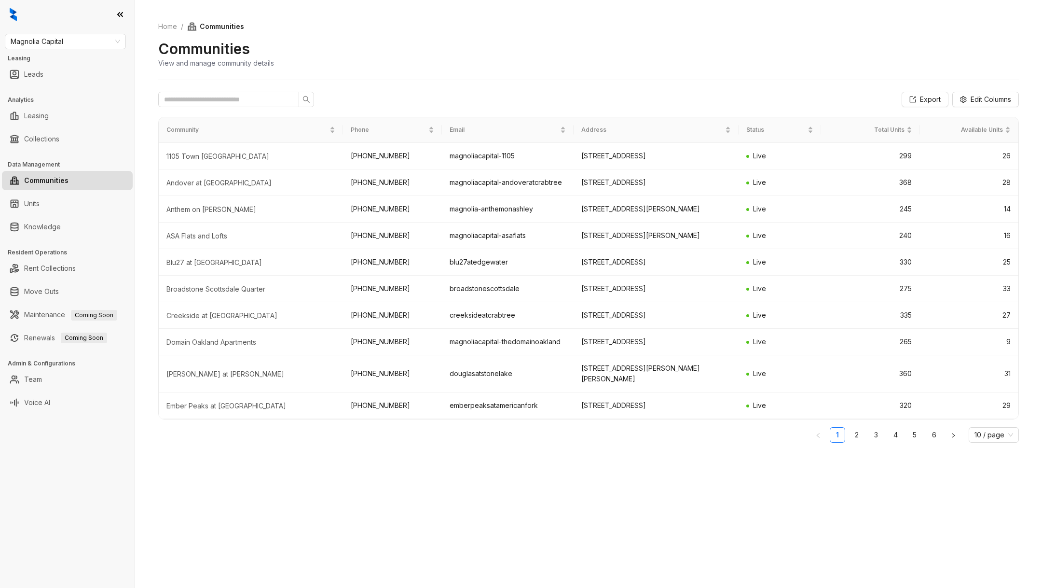
click at [39, 381] on link "Team" at bounding box center [33, 379] width 18 height 19
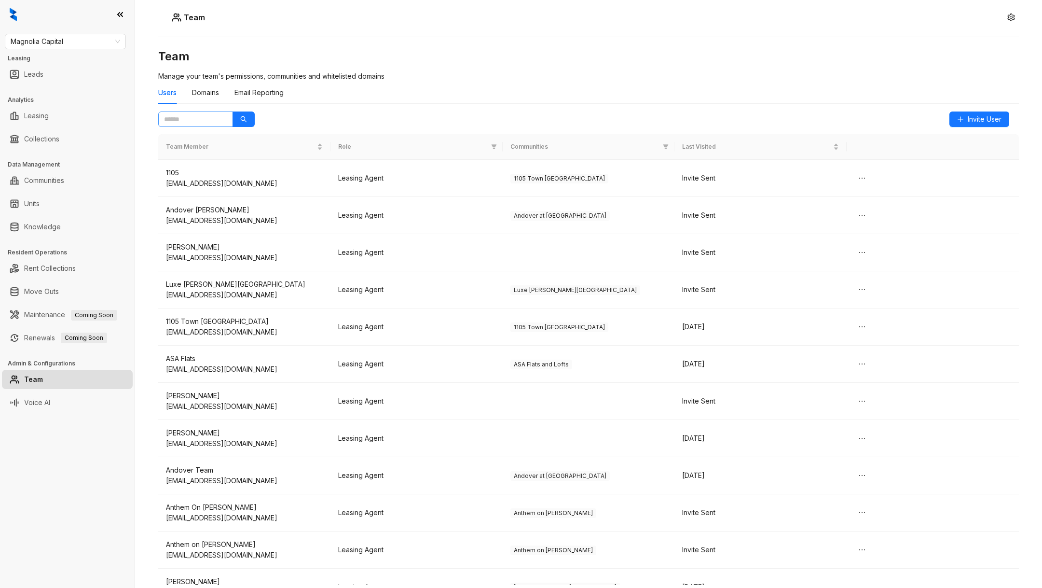
click at [196, 125] on span at bounding box center [195, 118] width 75 height 15
type input "*"
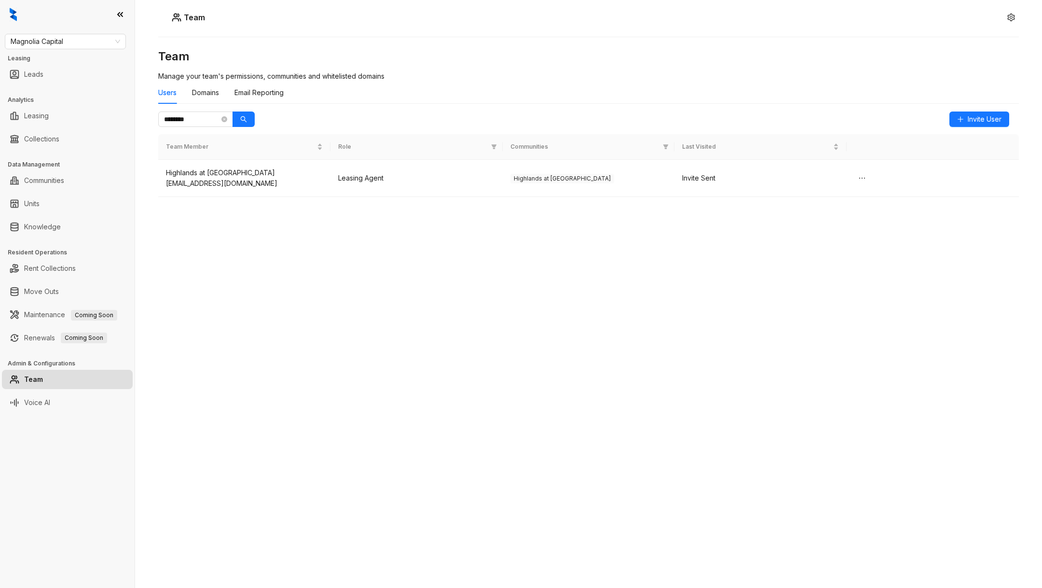
drag, startPoint x: 288, startPoint y: 184, endPoint x: 149, endPoint y: 184, distance: 138.9
click at [149, 184] on div "Team Team Manage your team's permissions, communities and whitelisted domains U…" at bounding box center [588, 294] width 907 height 588
click at [184, 180] on div "[EMAIL_ADDRESS][DOMAIN_NAME]" at bounding box center [244, 183] width 157 height 11
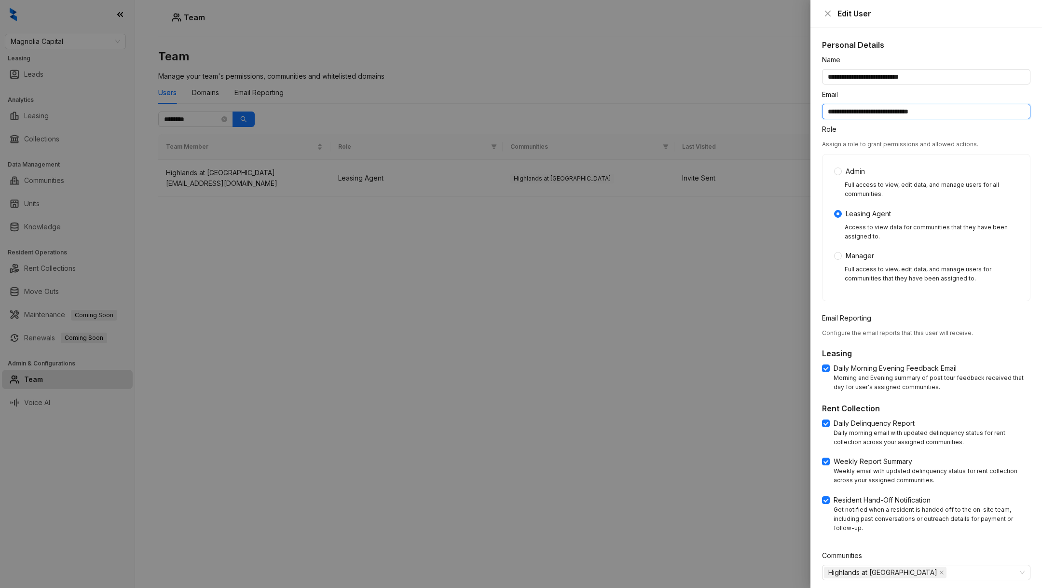
click at [874, 110] on input "**********" at bounding box center [926, 111] width 208 height 15
click at [606, 108] on div at bounding box center [521, 294] width 1042 height 588
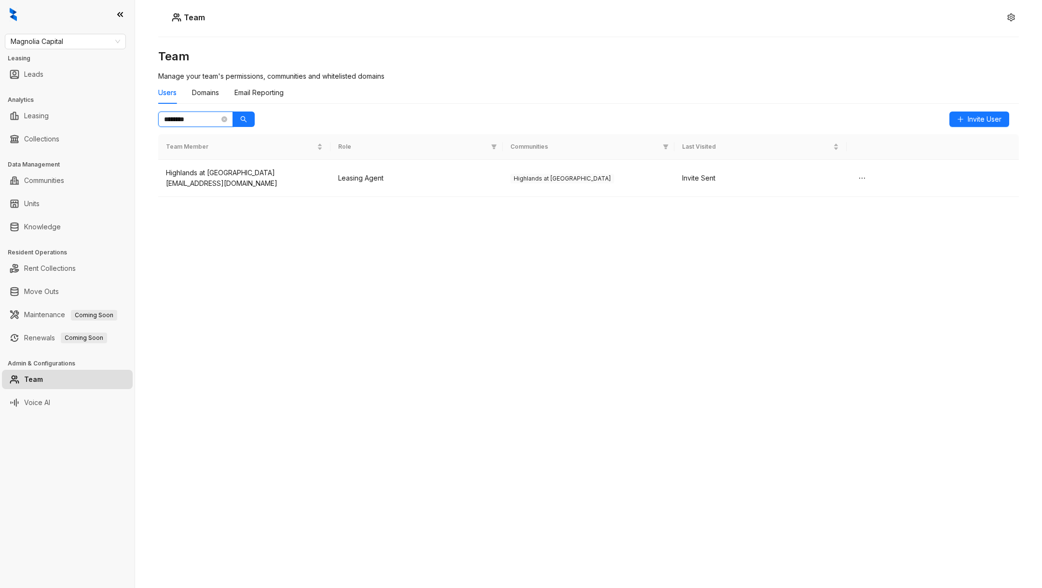
click at [201, 116] on input "********" at bounding box center [191, 119] width 55 height 11
click at [242, 122] on icon "search" at bounding box center [243, 119] width 7 height 7
type input "******"
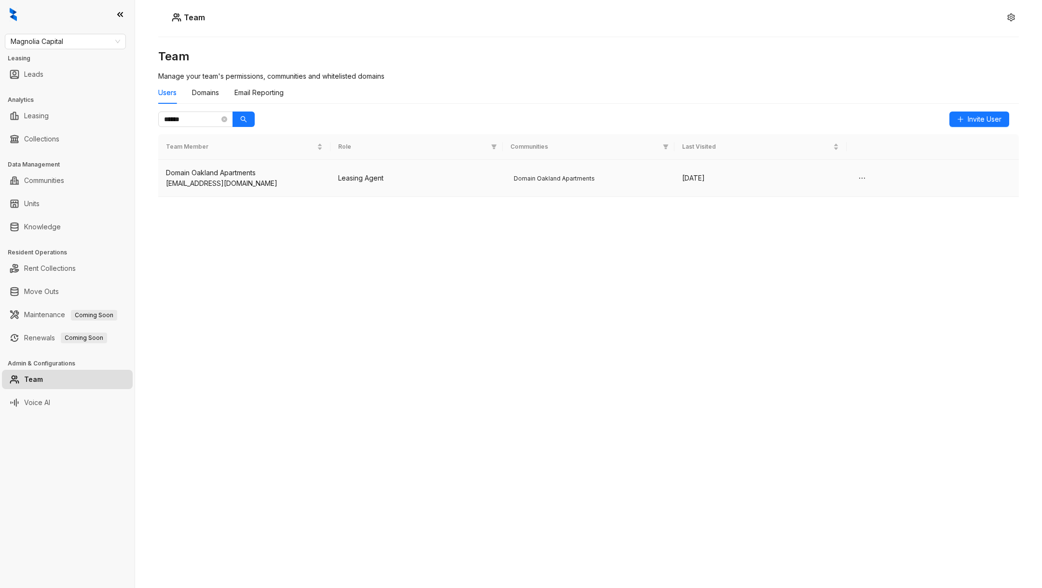
click at [227, 183] on div "[EMAIL_ADDRESS][DOMAIN_NAME]" at bounding box center [244, 183] width 157 height 11
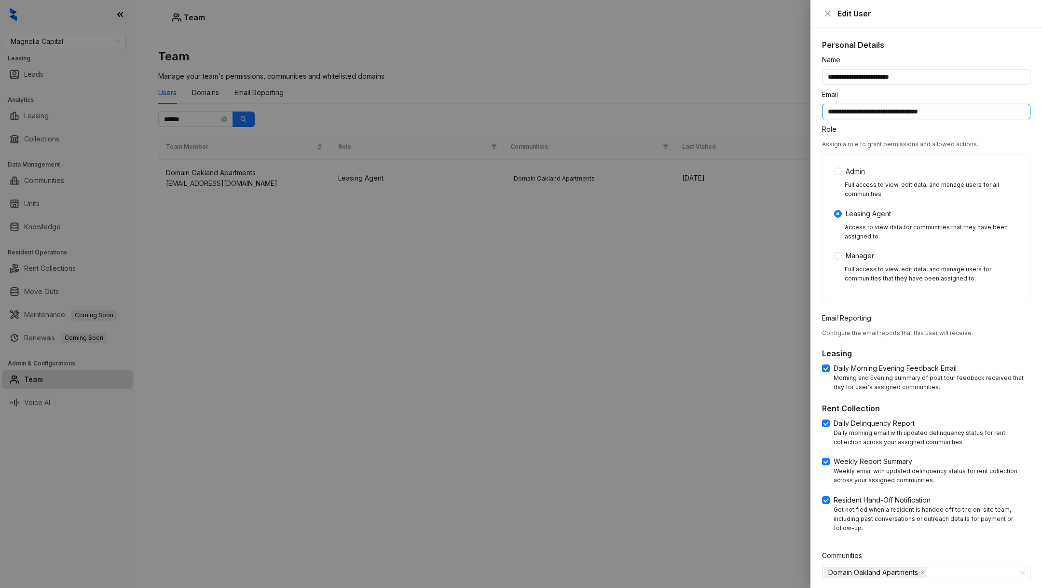
click at [843, 105] on input "**********" at bounding box center [926, 111] width 208 height 15
click at [844, 105] on input "**********" at bounding box center [926, 111] width 208 height 15
click at [365, 226] on div at bounding box center [521, 294] width 1042 height 588
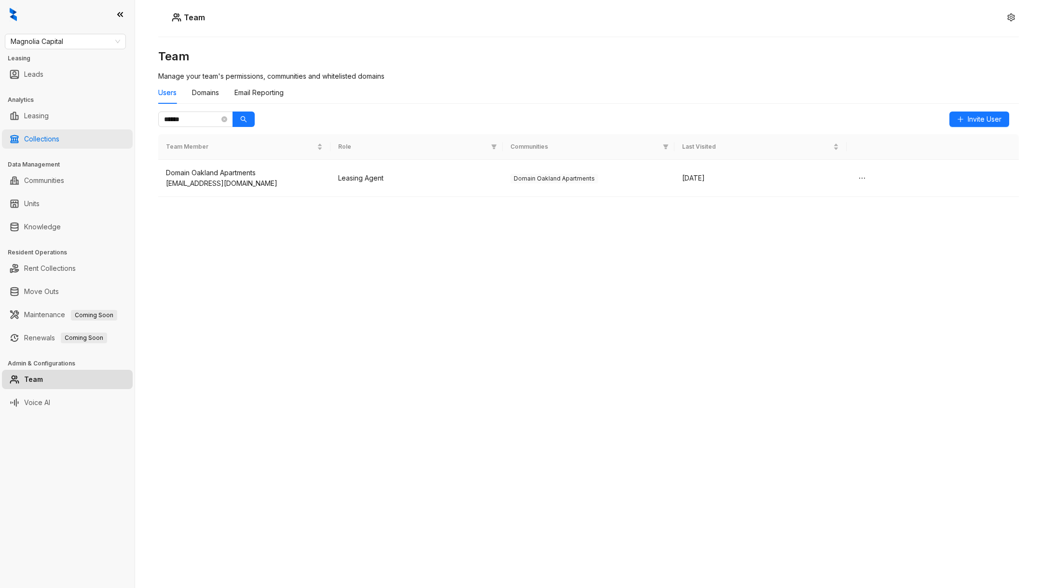
click at [59, 129] on link "Collections" at bounding box center [41, 138] width 35 height 19
click at [46, 136] on link "Collections" at bounding box center [41, 138] width 35 height 19
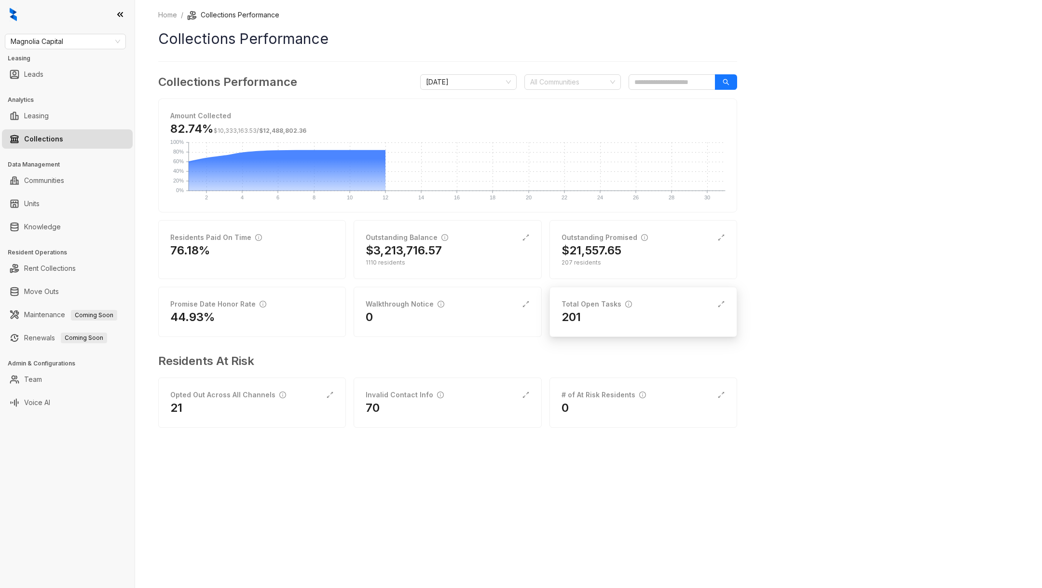
click at [603, 302] on div "Total Open Tasks" at bounding box center [597, 304] width 70 height 11
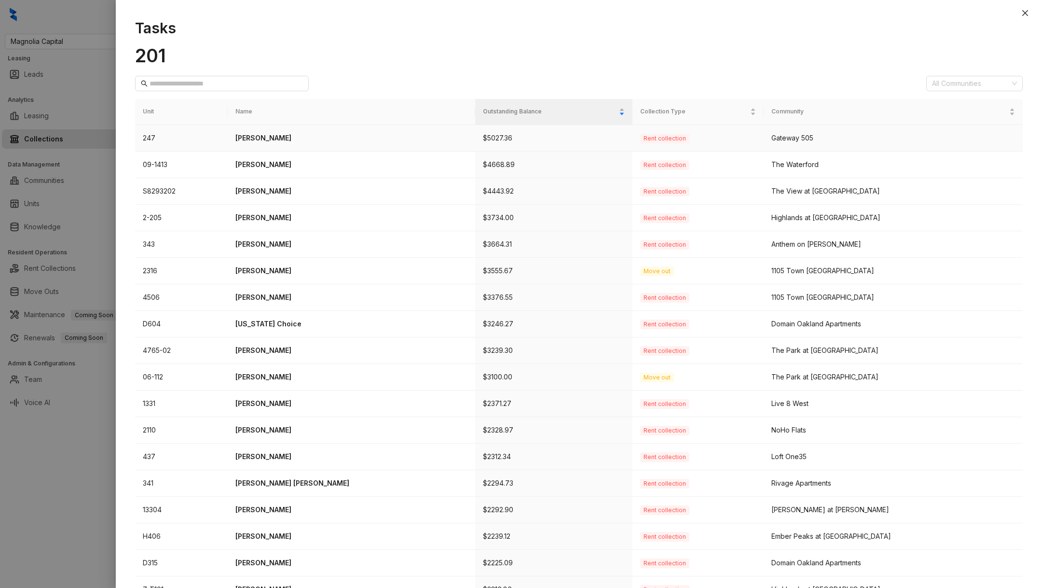
click at [295, 138] on p "[PERSON_NAME]" at bounding box center [351, 138] width 233 height 11
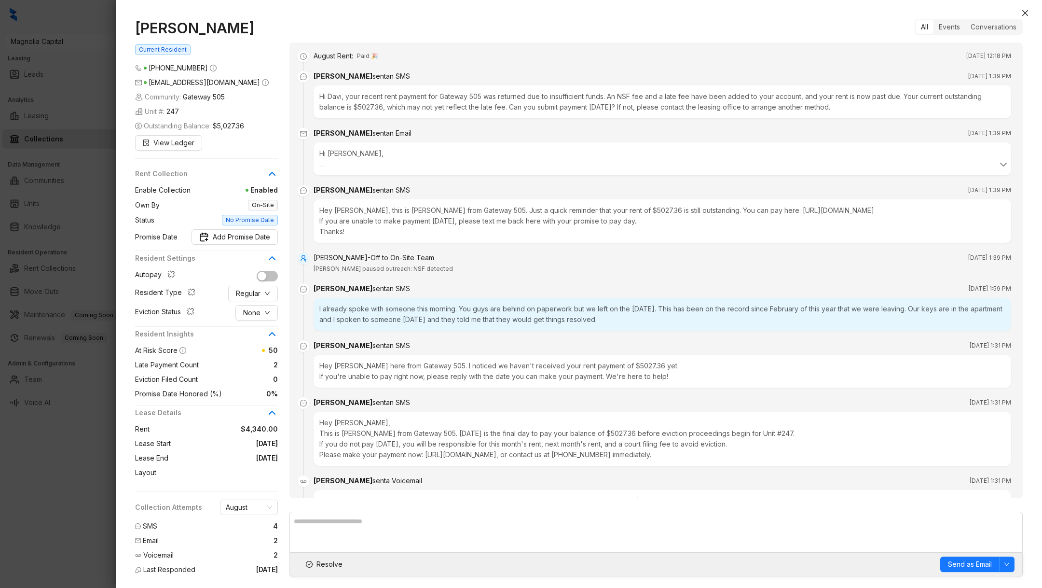
scroll to position [163, 0]
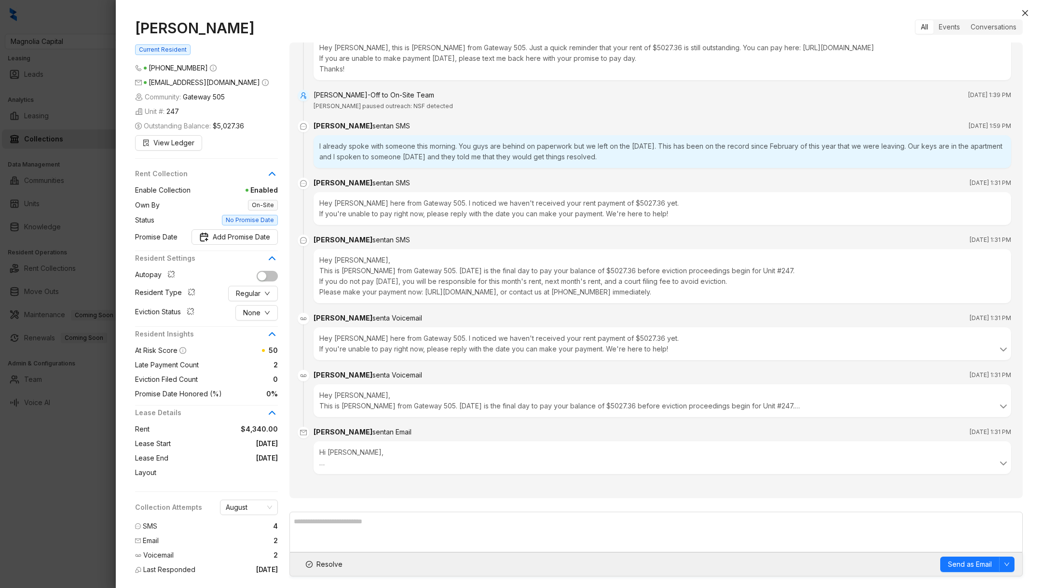
click at [522, 150] on div "I already spoke with someone this morning. You guys are behind on paperwork but…" at bounding box center [663, 151] width 698 height 33
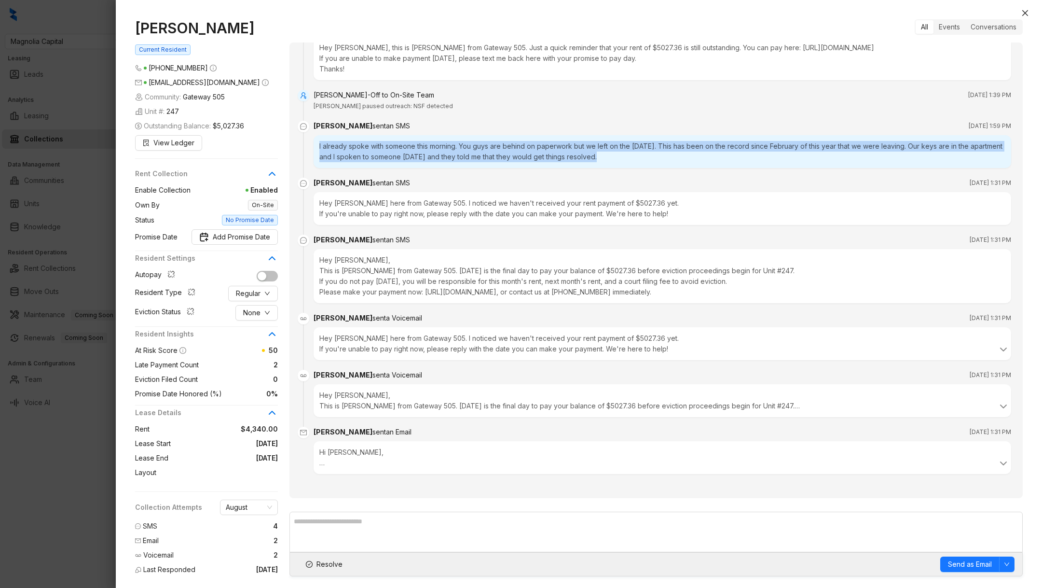
click at [522, 150] on div "I already spoke with someone this morning. You guys are behind on paperwork but…" at bounding box center [663, 151] width 698 height 33
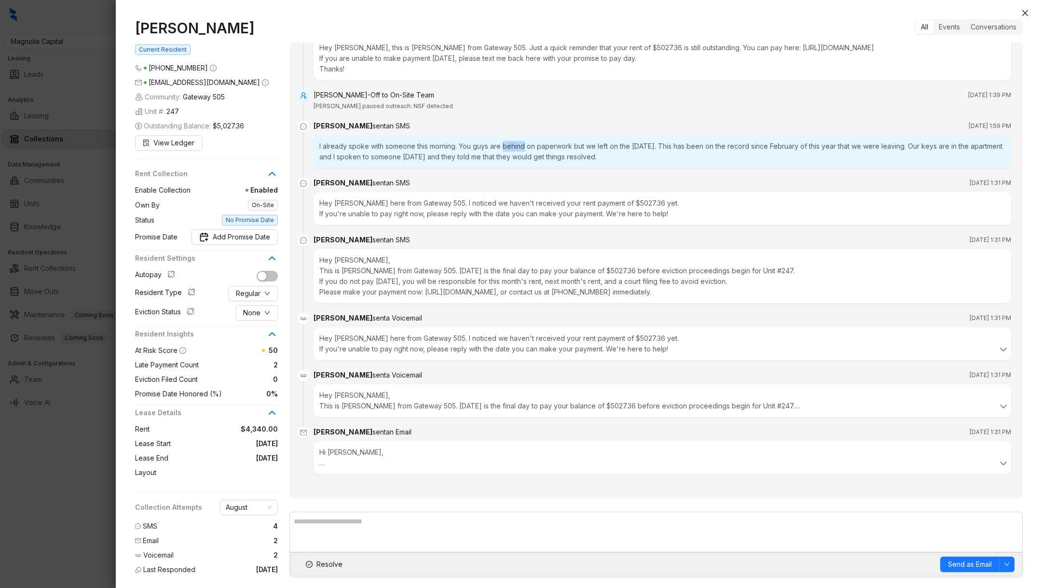
click at [522, 150] on div "I already spoke with someone this morning. You guys are behind on paperwork but…" at bounding box center [663, 151] width 698 height 33
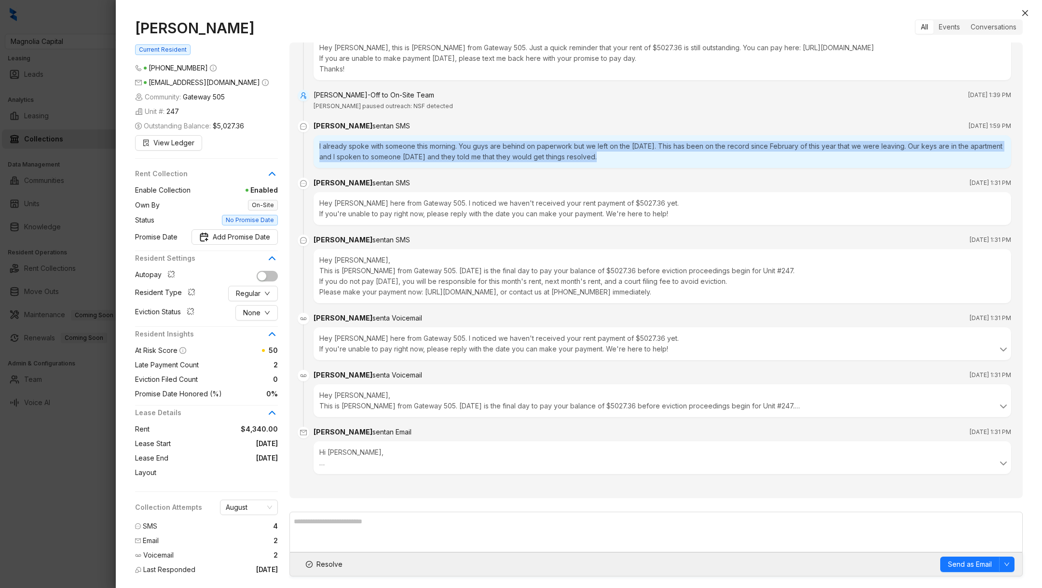
click at [522, 150] on div "I already spoke with someone this morning. You guys are behind on paperwork but…" at bounding box center [663, 151] width 698 height 33
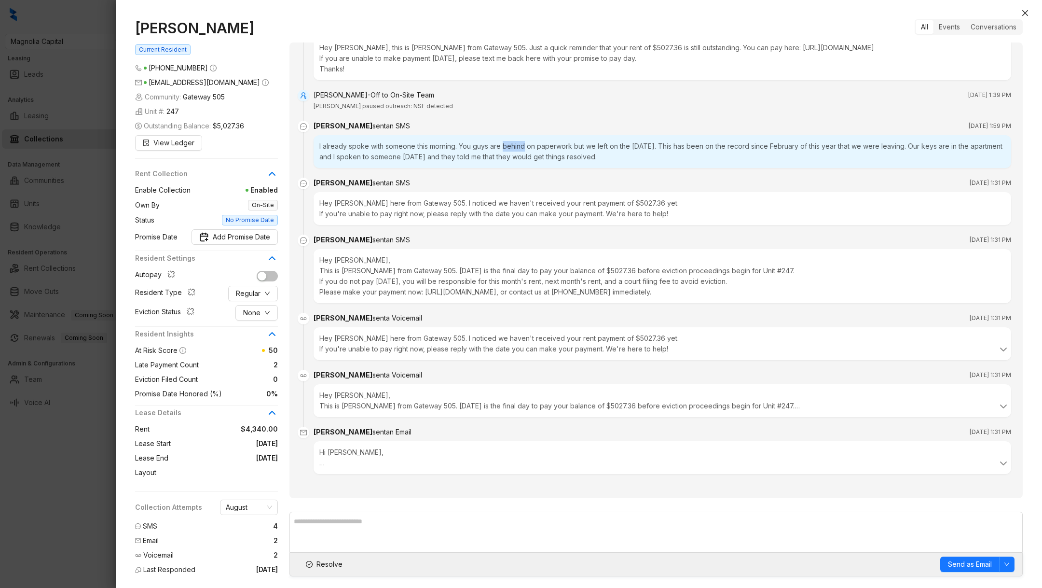
click at [522, 150] on div "I already spoke with someone this morning. You guys are behind on paperwork but…" at bounding box center [663, 151] width 698 height 33
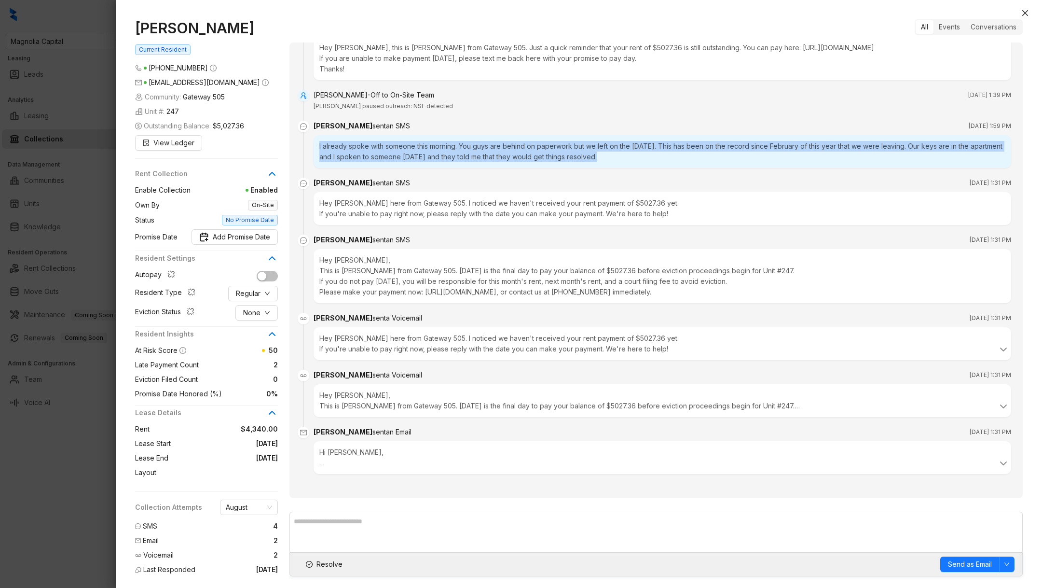
click at [522, 150] on div "I already spoke with someone this morning. You guys are behind on paperwork but…" at bounding box center [663, 151] width 698 height 33
click at [523, 162] on div "I already spoke with someone this morning. You guys are behind on paperwork but…" at bounding box center [663, 151] width 698 height 33
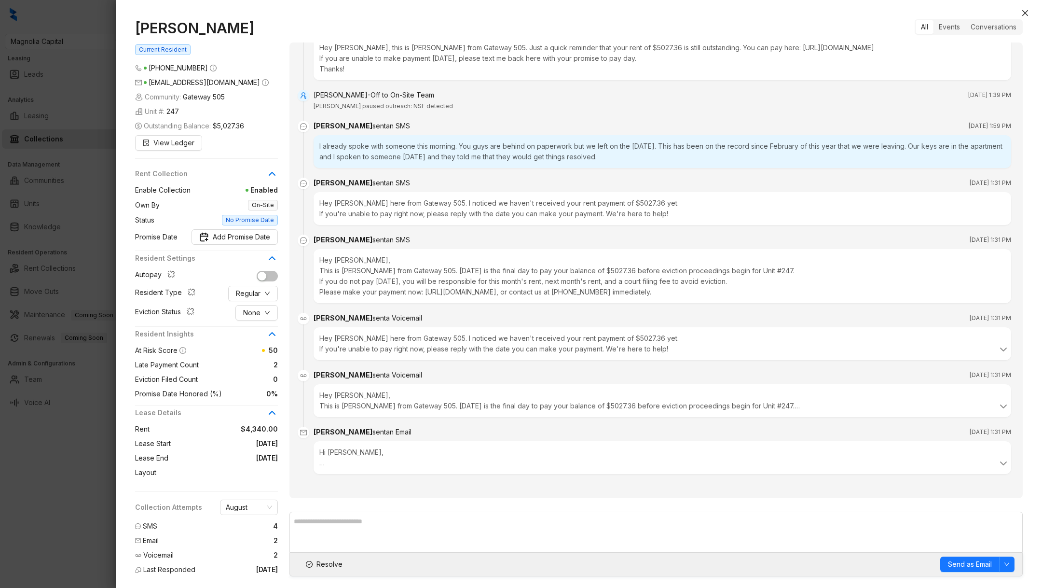
click at [496, 240] on div "[PERSON_NAME] sent an SMS [DATE] 1:31 PM" at bounding box center [663, 239] width 698 height 11
click at [106, 516] on div at bounding box center [521, 294] width 1042 height 588
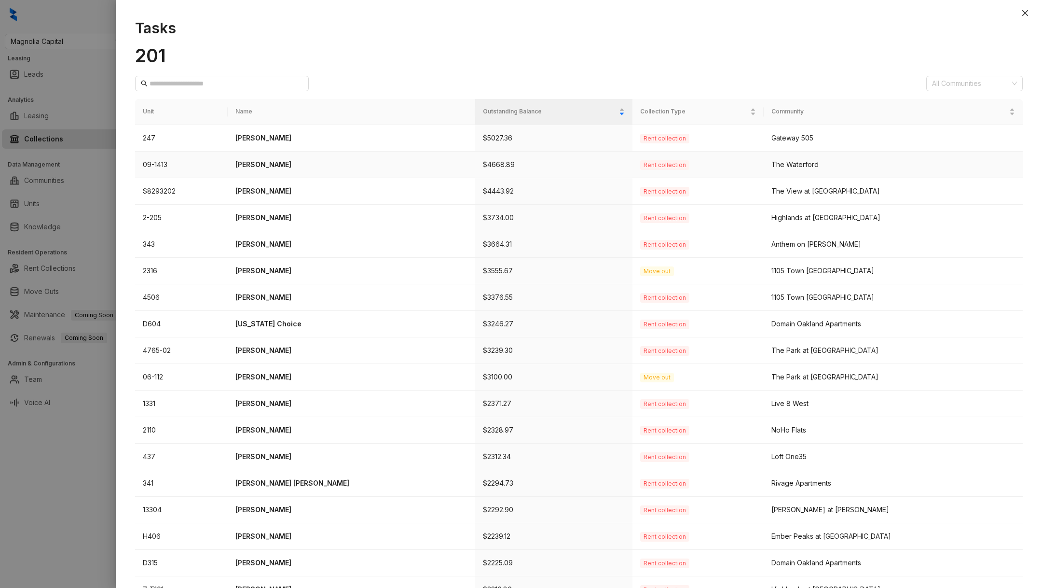
click at [292, 166] on p "[PERSON_NAME]" at bounding box center [351, 164] width 233 height 11
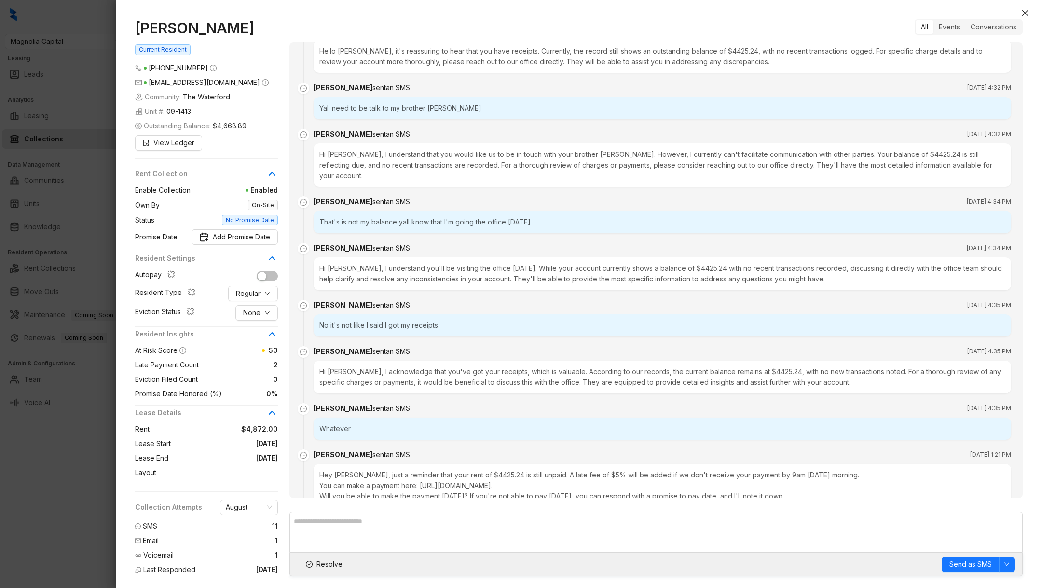
scroll to position [448, 0]
click at [417, 108] on div "Yall need to be talk to my brother [PERSON_NAME]" at bounding box center [663, 108] width 698 height 22
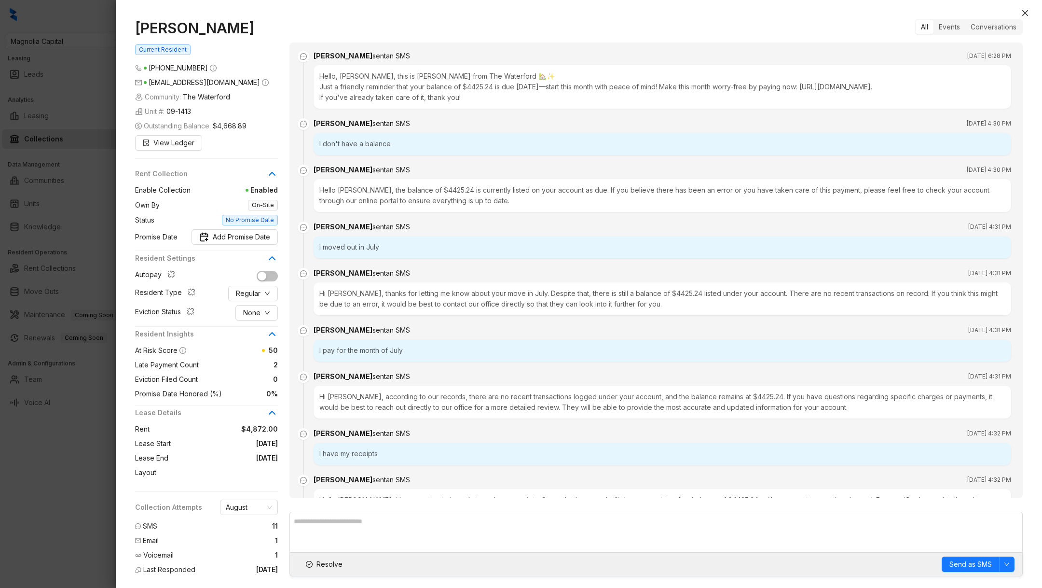
scroll to position [9, 0]
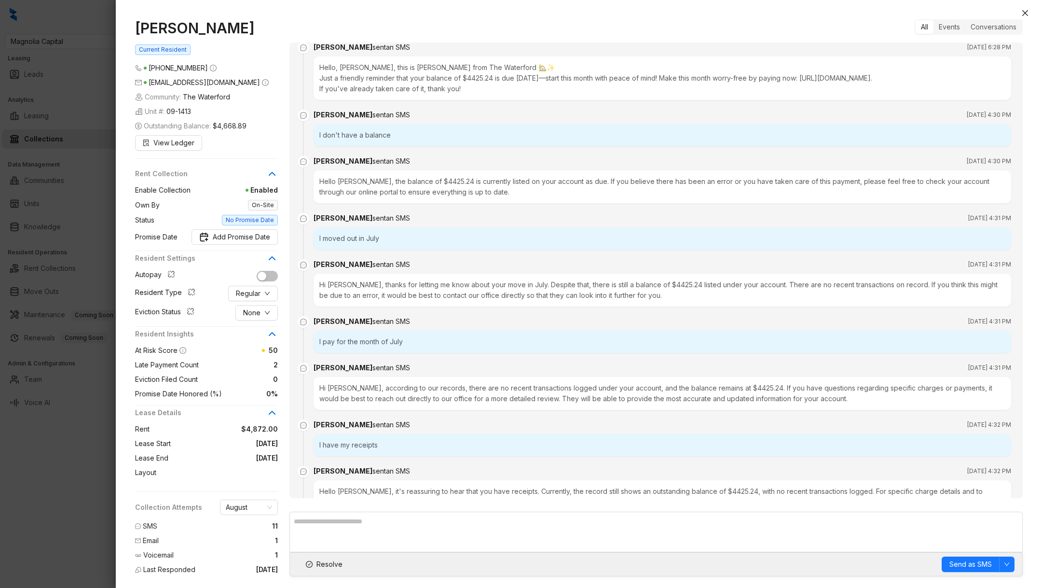
click at [340, 139] on div "I don't have a balance" at bounding box center [663, 135] width 698 height 22
click at [375, 195] on div "Hello [PERSON_NAME], the balance of $4425.24 is currently listed on your accoun…" at bounding box center [663, 186] width 698 height 33
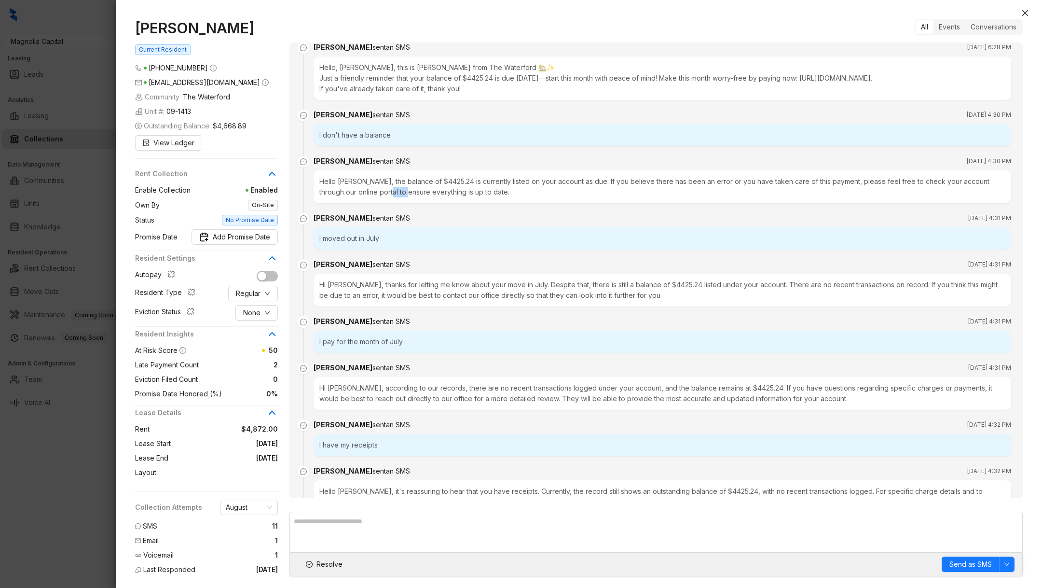
click at [375, 195] on div "Hello [PERSON_NAME], the balance of $4425.24 is currently listed on your accoun…" at bounding box center [663, 186] width 698 height 33
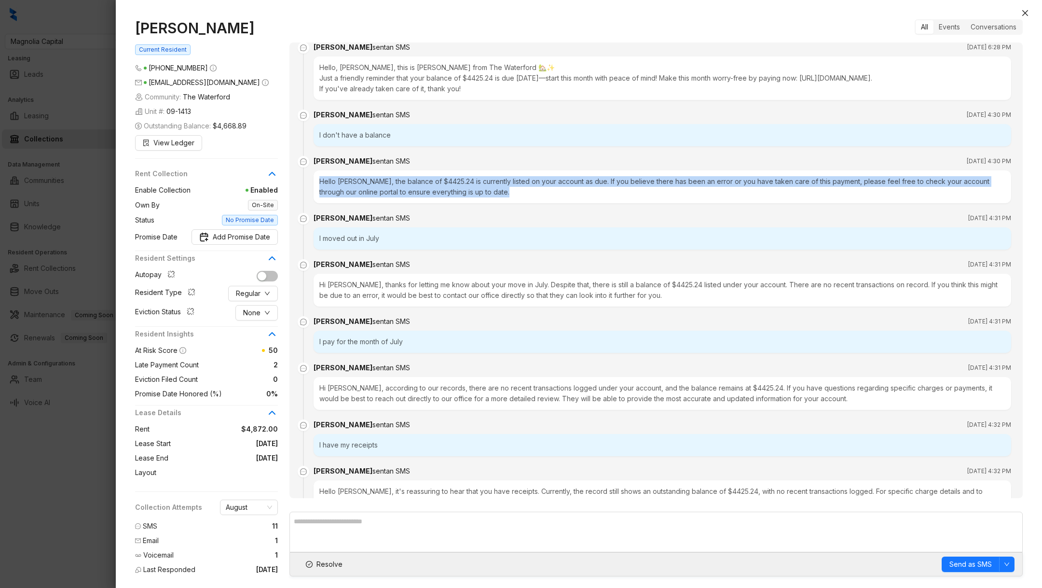
click at [375, 195] on div "Hello [PERSON_NAME], the balance of $4425.24 is currently listed on your accoun…" at bounding box center [663, 186] width 698 height 33
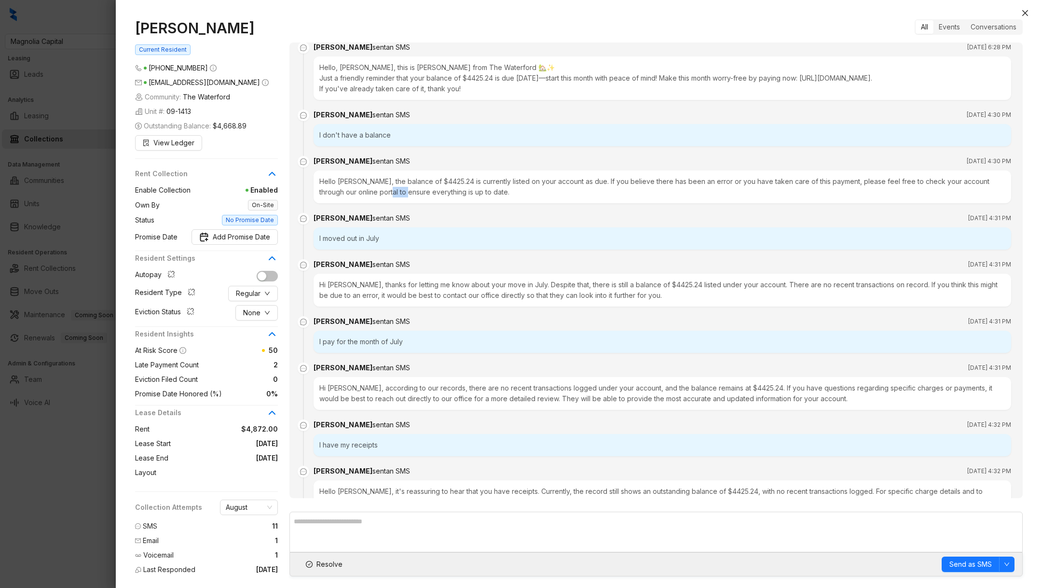
click at [375, 195] on div "Hello [PERSON_NAME], the balance of $4425.24 is currently listed on your accoun…" at bounding box center [663, 186] width 698 height 33
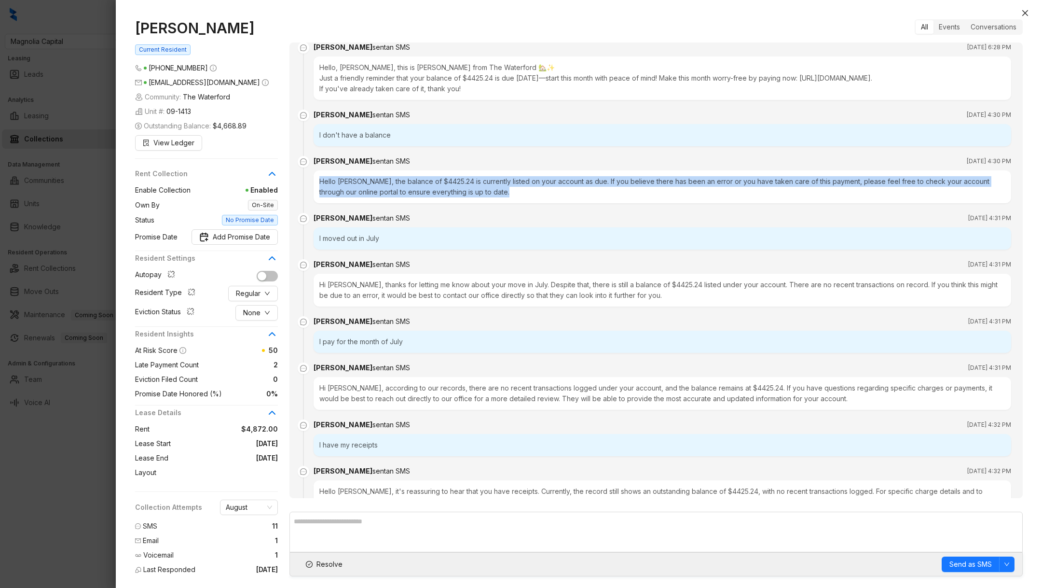
click at [375, 195] on div "Hello [PERSON_NAME], the balance of $4425.24 is currently listed on your accoun…" at bounding box center [663, 186] width 698 height 33
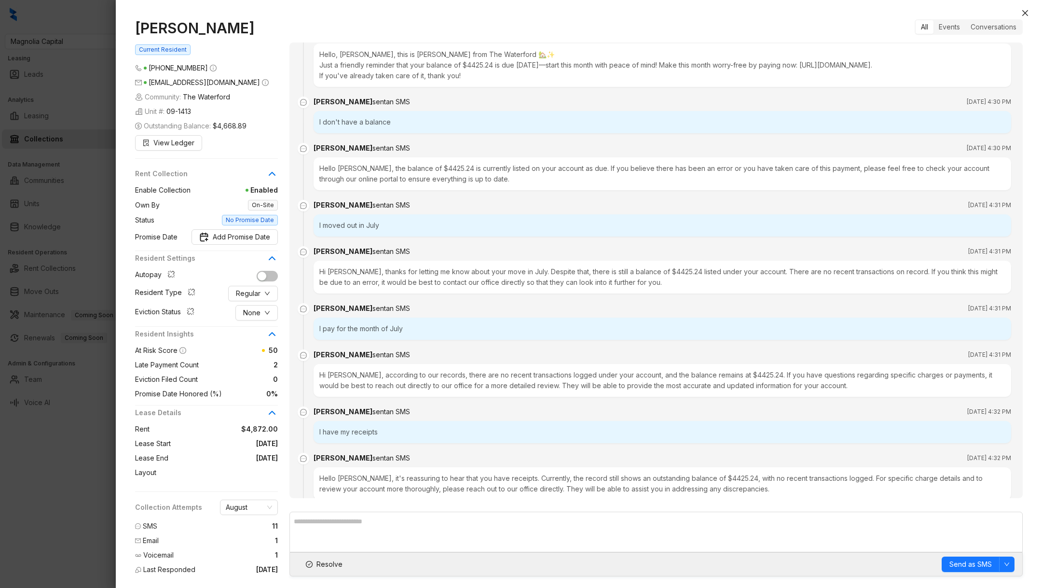
click at [383, 231] on div "I moved out in July" at bounding box center [663, 225] width 698 height 22
click at [380, 276] on div "Hi [PERSON_NAME], thanks for letting me know about your move in July. Despite t…" at bounding box center [663, 276] width 698 height 33
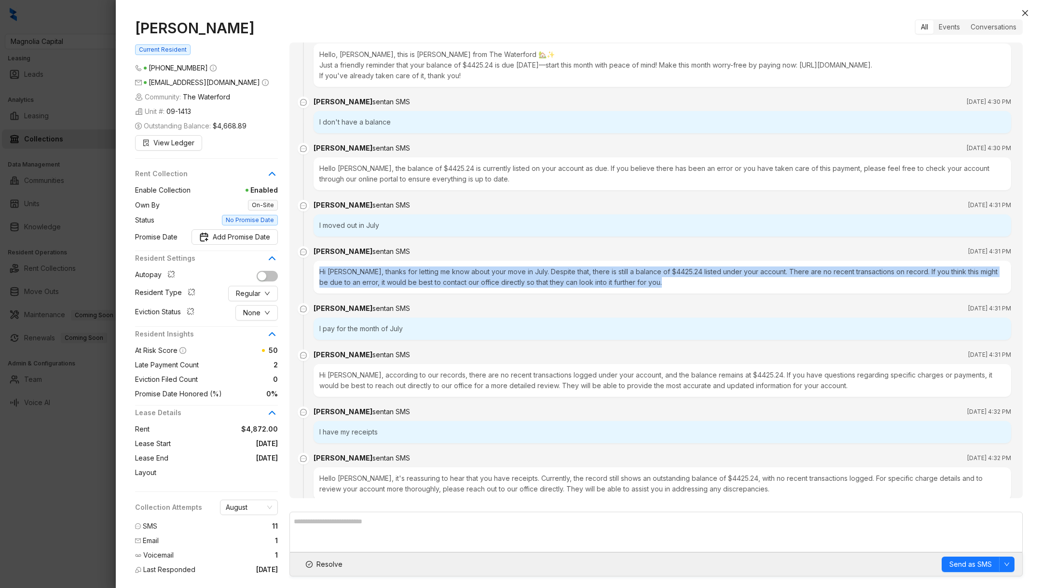
click at [380, 276] on div "Hi [PERSON_NAME], thanks for letting me know about your move in July. Despite t…" at bounding box center [663, 276] width 698 height 33
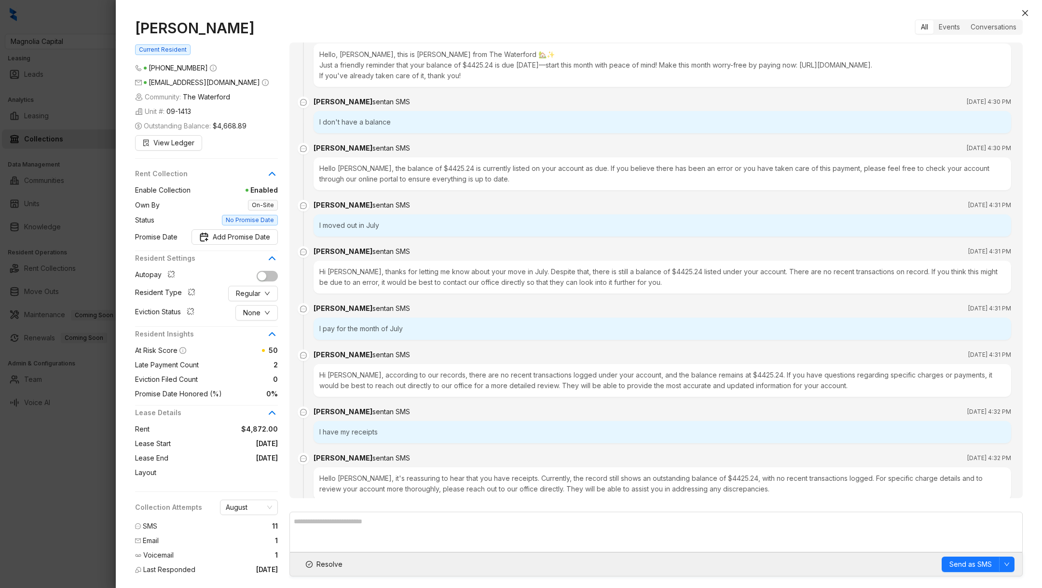
click at [398, 327] on div "I pay for the month of July" at bounding box center [663, 328] width 698 height 22
click at [398, 289] on div "Hi [PERSON_NAME], thanks for letting me know about your move in July. Despite t…" at bounding box center [663, 276] width 698 height 33
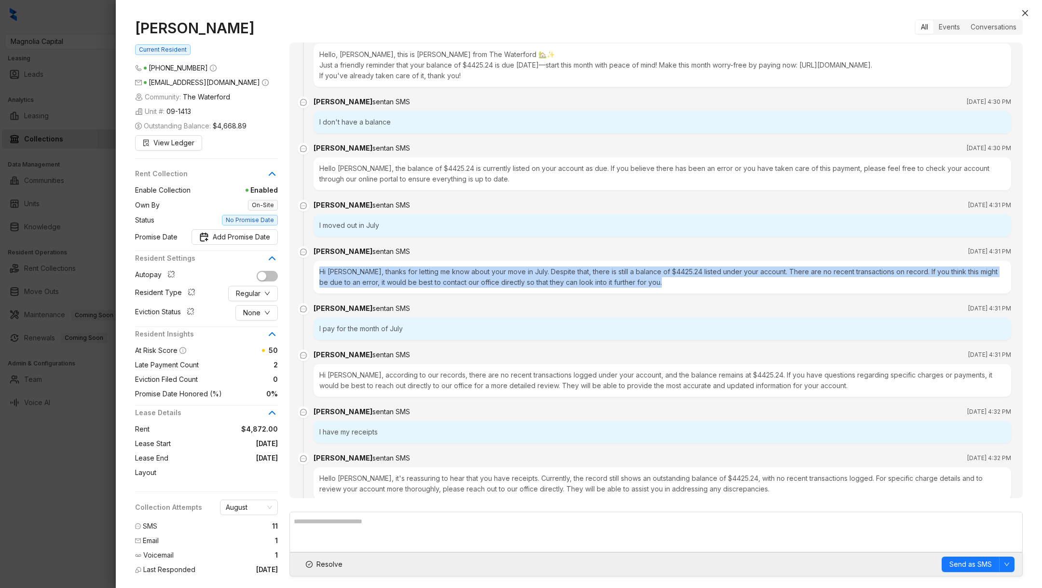
click at [398, 289] on div "Hi [PERSON_NAME], thanks for letting me know about your move in July. Despite t…" at bounding box center [663, 276] width 698 height 33
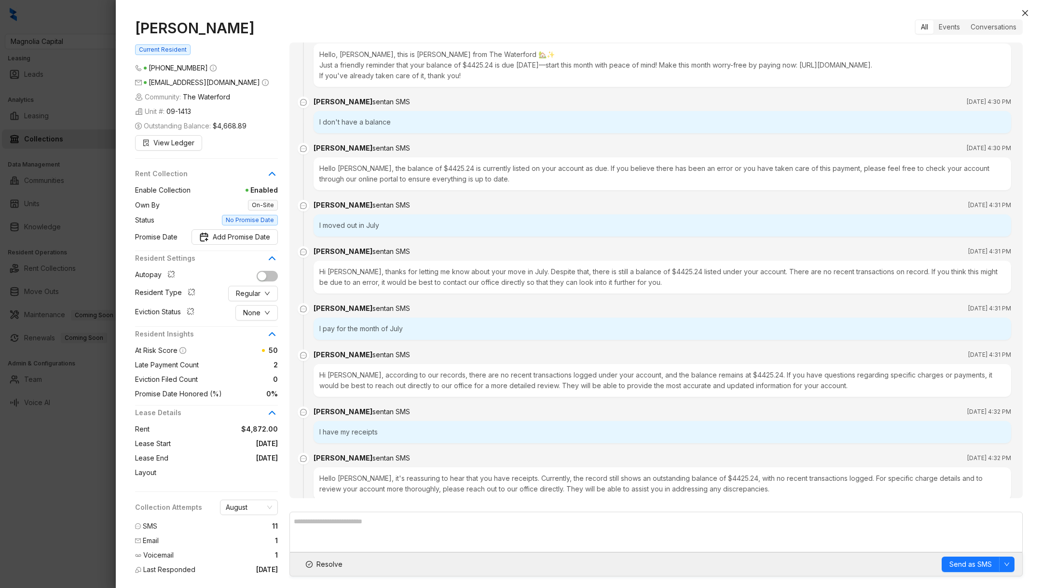
click at [404, 331] on div "I pay for the month of July" at bounding box center [663, 328] width 698 height 22
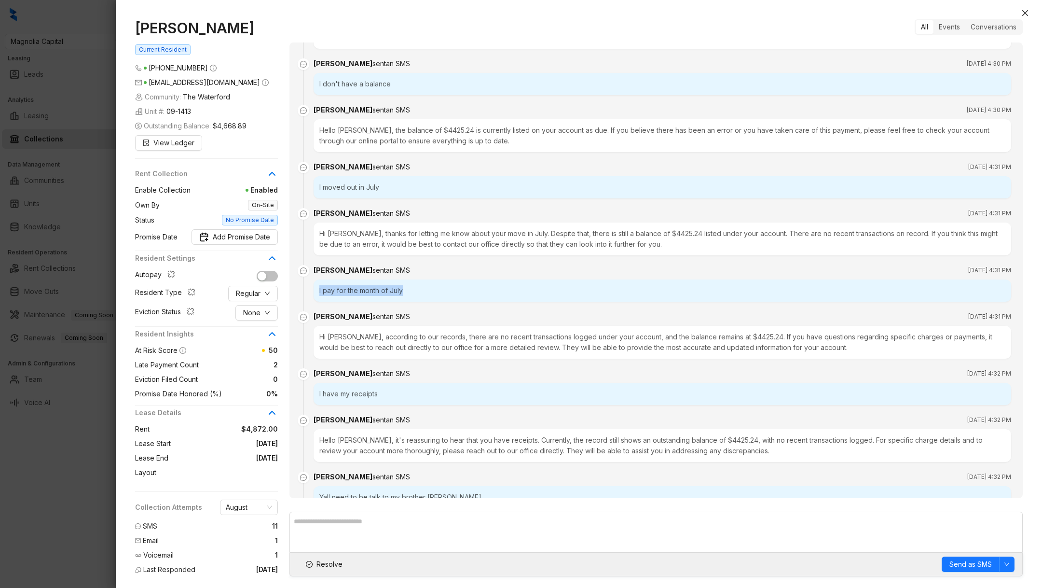
scroll to position [76, 0]
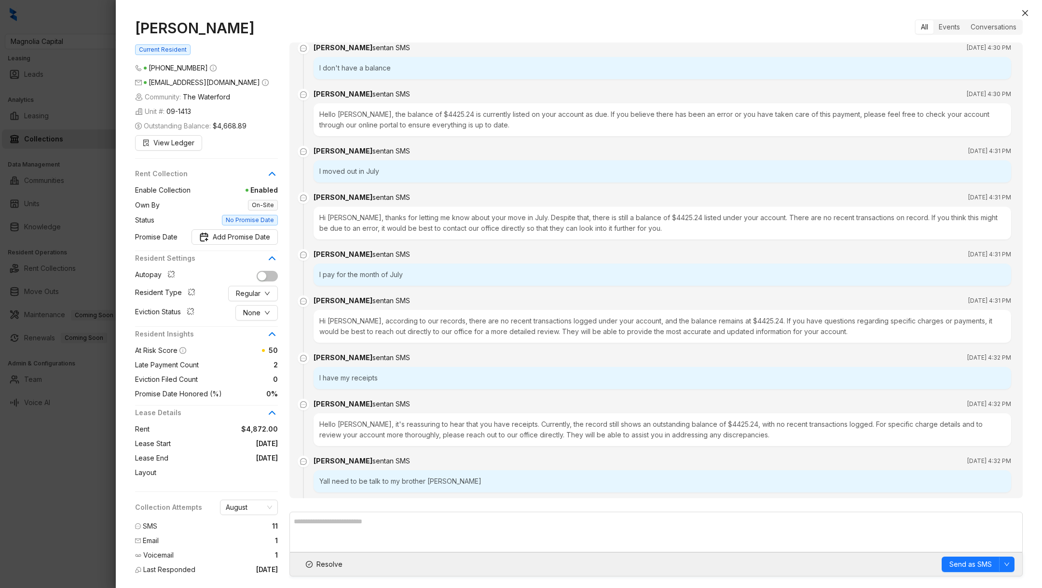
click at [404, 331] on div "Hi [PERSON_NAME], according to our records, there are no recent transactions lo…" at bounding box center [663, 326] width 698 height 33
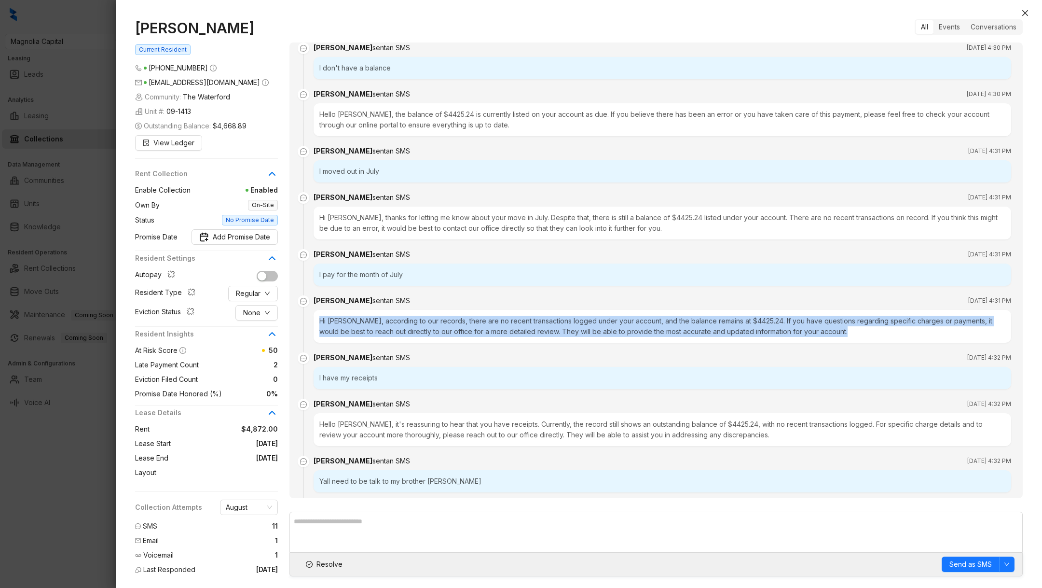
click at [404, 331] on div "Hi [PERSON_NAME], according to our records, there are no recent transactions lo…" at bounding box center [663, 326] width 698 height 33
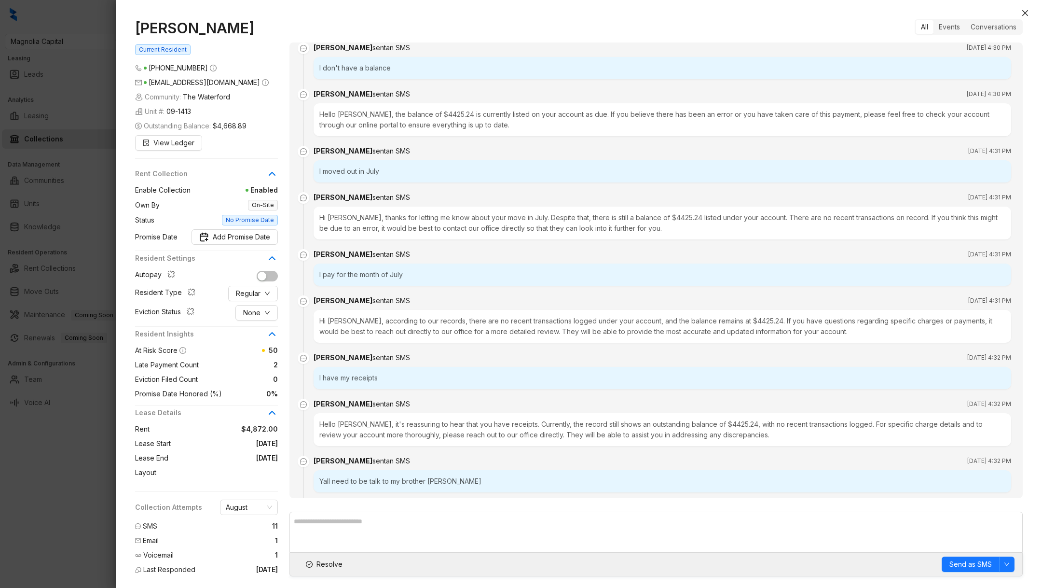
click at [421, 380] on div "I have my receipts" at bounding box center [663, 378] width 698 height 22
click at [421, 379] on div "I have my receipts" at bounding box center [663, 378] width 698 height 22
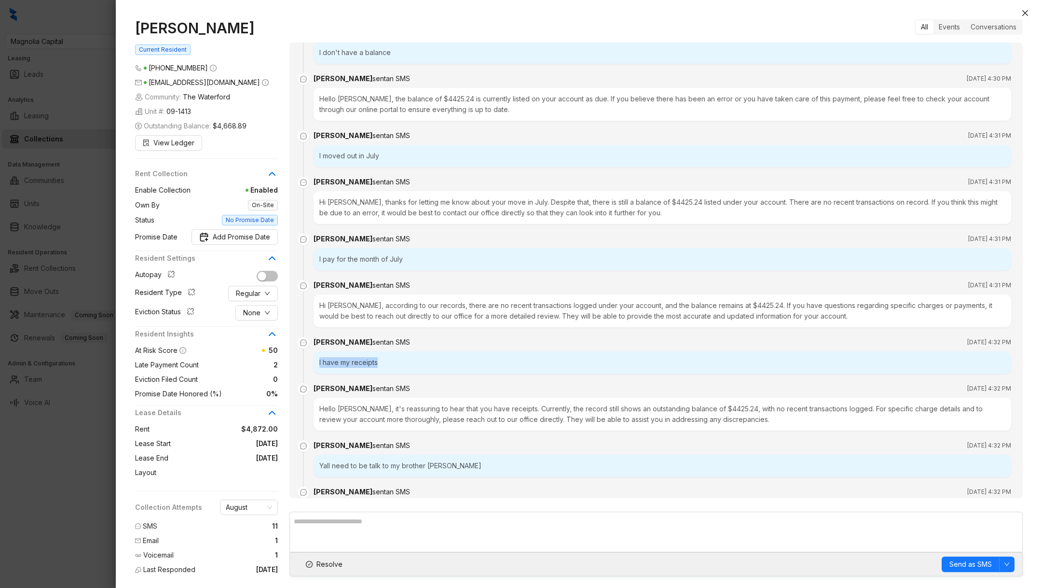
scroll to position [92, 0]
click at [414, 412] on div "Hello [PERSON_NAME], it's reassuring to hear that you have receipts. Currently,…" at bounding box center [663, 413] width 698 height 33
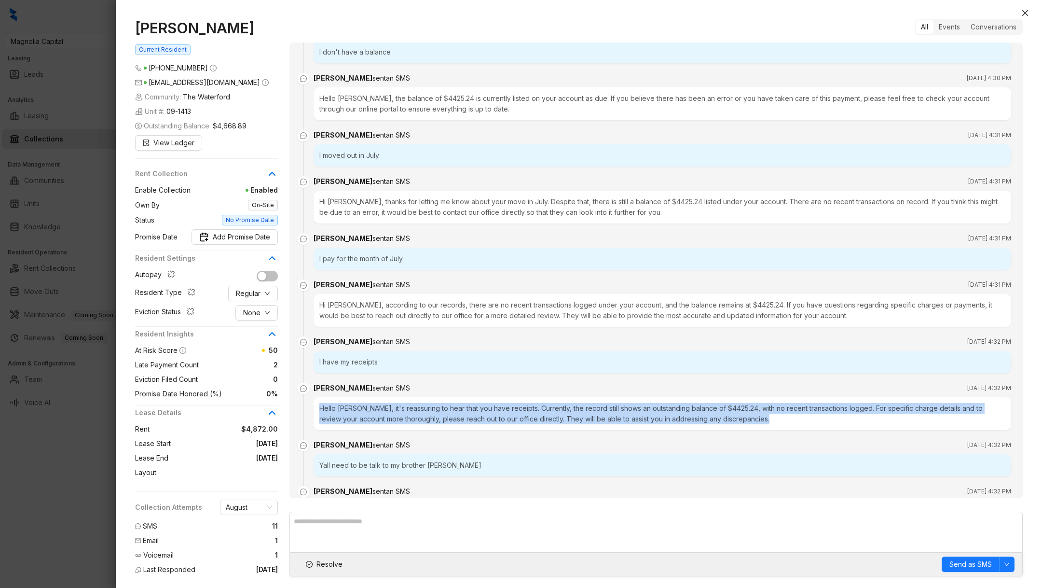
click at [414, 412] on div "Hello [PERSON_NAME], it's reassuring to hear that you have receipts. Currently,…" at bounding box center [663, 413] width 698 height 33
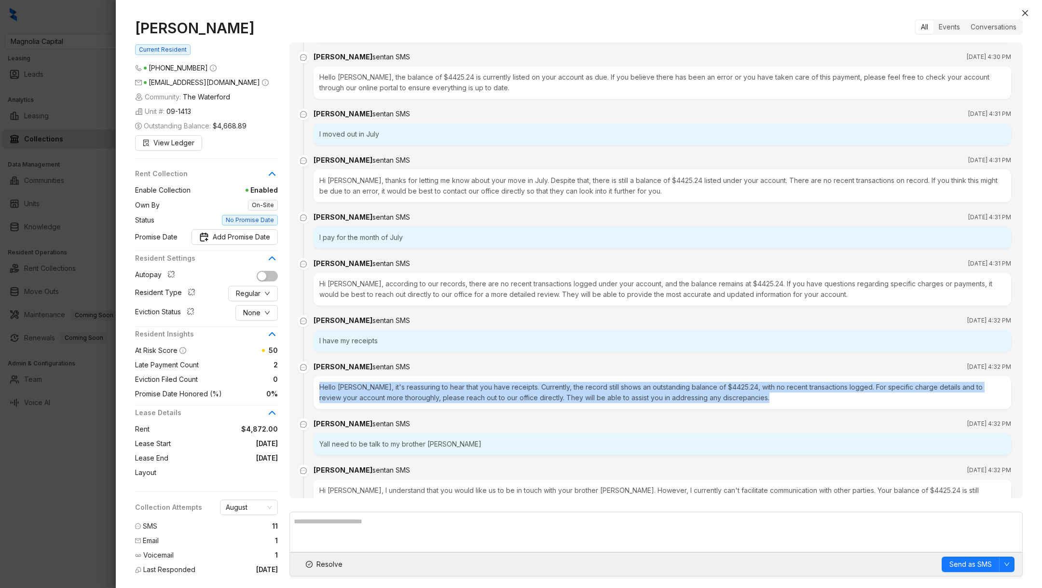
scroll to position [115, 0]
click at [421, 411] on li "[PERSON_NAME] sent an SMS [DATE] 4:32 PM Hello [PERSON_NAME], it's reassuring t…" at bounding box center [656, 391] width 710 height 57
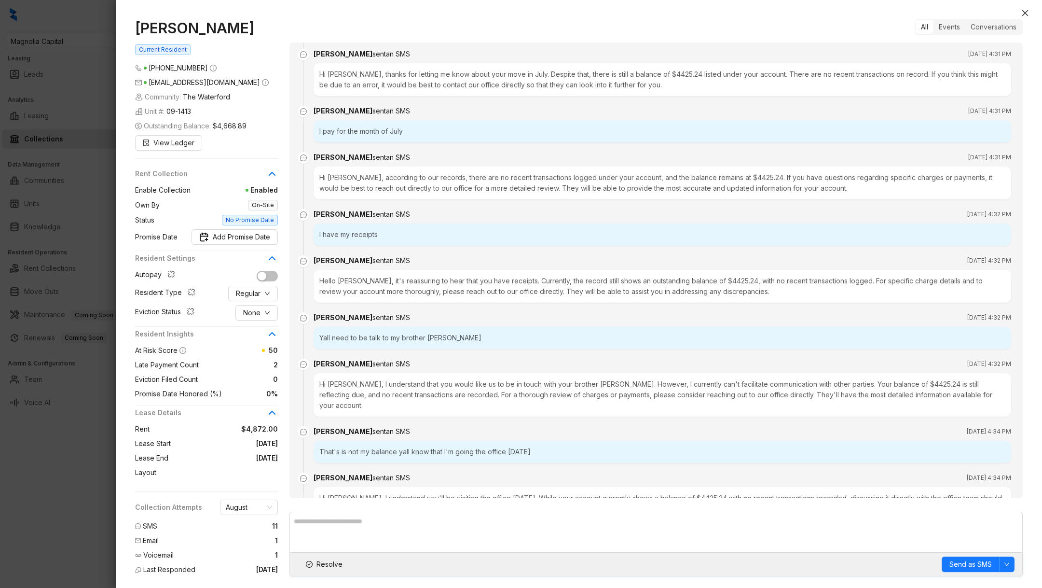
scroll to position [221, 0]
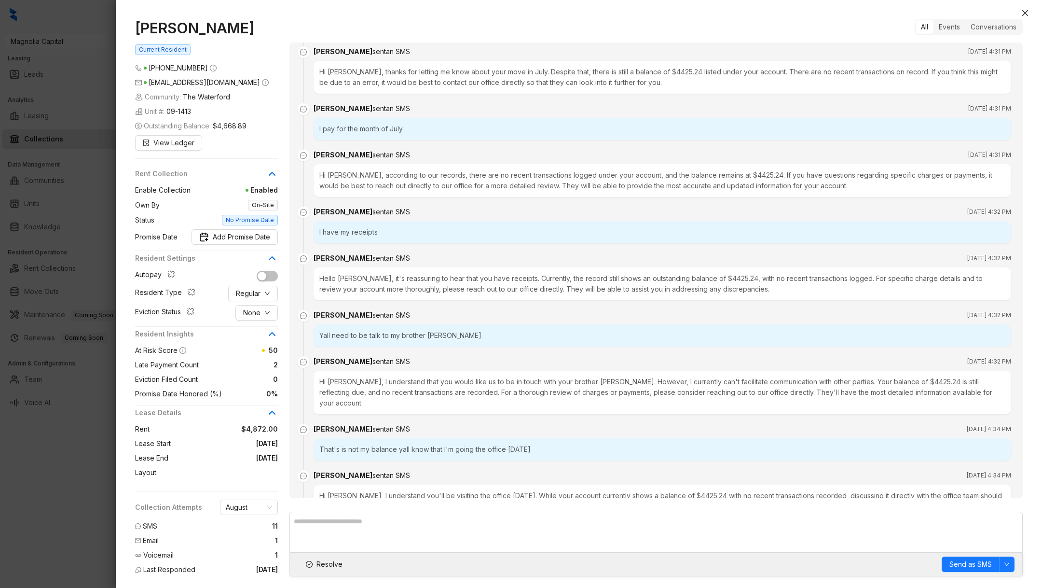
click at [400, 341] on div "Yall need to be talk to my brother [PERSON_NAME]" at bounding box center [663, 335] width 698 height 22
click at [400, 377] on div "Hi [PERSON_NAME], I understand that you would like us to be in touch with your …" at bounding box center [663, 391] width 698 height 43
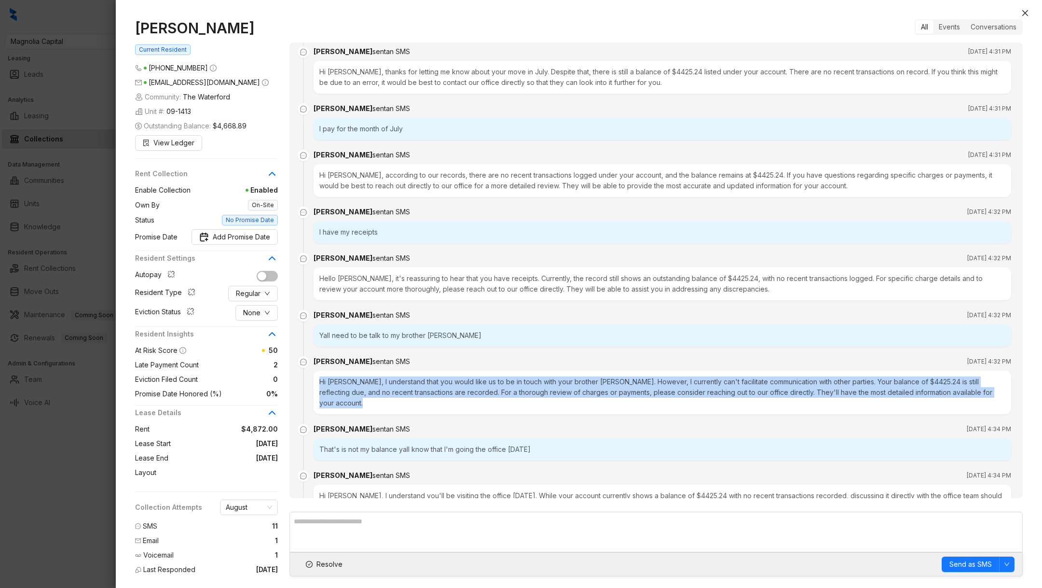
click at [400, 377] on div "Hi [PERSON_NAME], I understand that you would like us to be in touch with your …" at bounding box center [663, 391] width 698 height 43
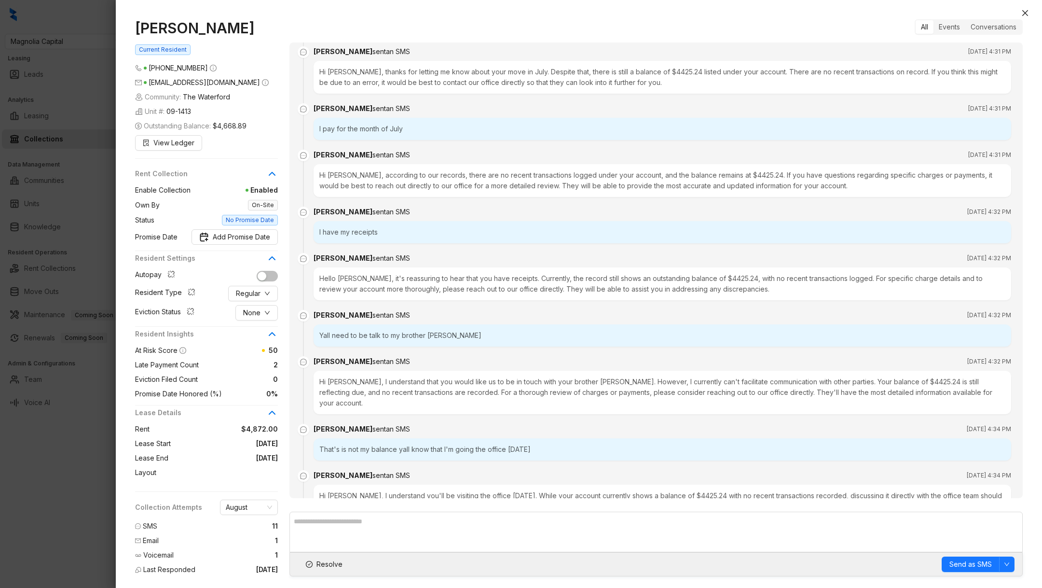
click at [400, 379] on div "Hi [PERSON_NAME], I understand that you would like us to be in touch with your …" at bounding box center [663, 391] width 698 height 43
click at [400, 380] on div "Hi [PERSON_NAME], I understand that you would like us to be in touch with your …" at bounding box center [663, 391] width 698 height 43
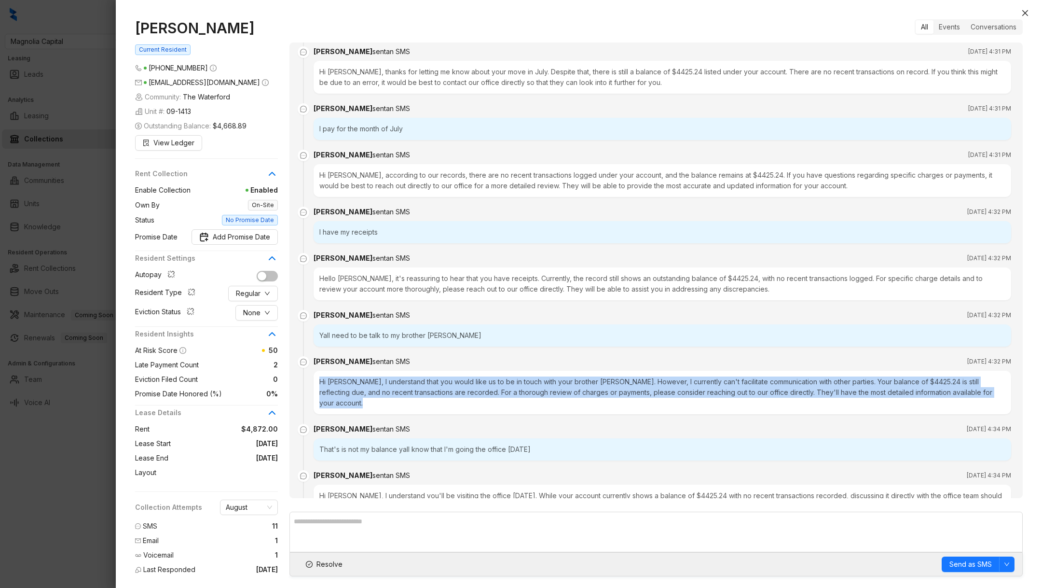
click at [400, 380] on div "Hi [PERSON_NAME], I understand that you would like us to be in touch with your …" at bounding box center [663, 391] width 698 height 43
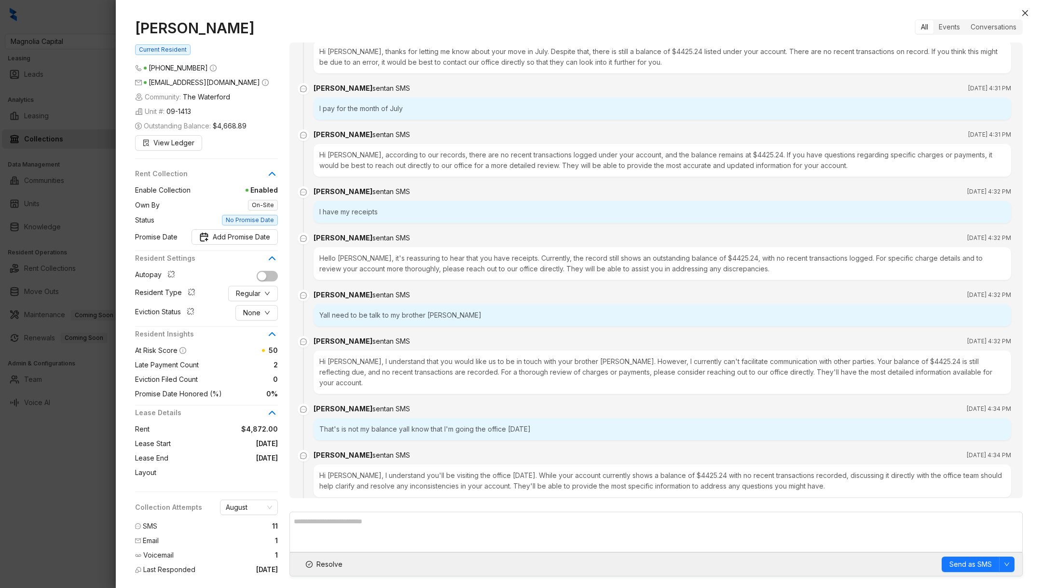
click at [416, 418] on div "That's is not my balance yall know that I'm going the office [DATE]" at bounding box center [663, 429] width 698 height 22
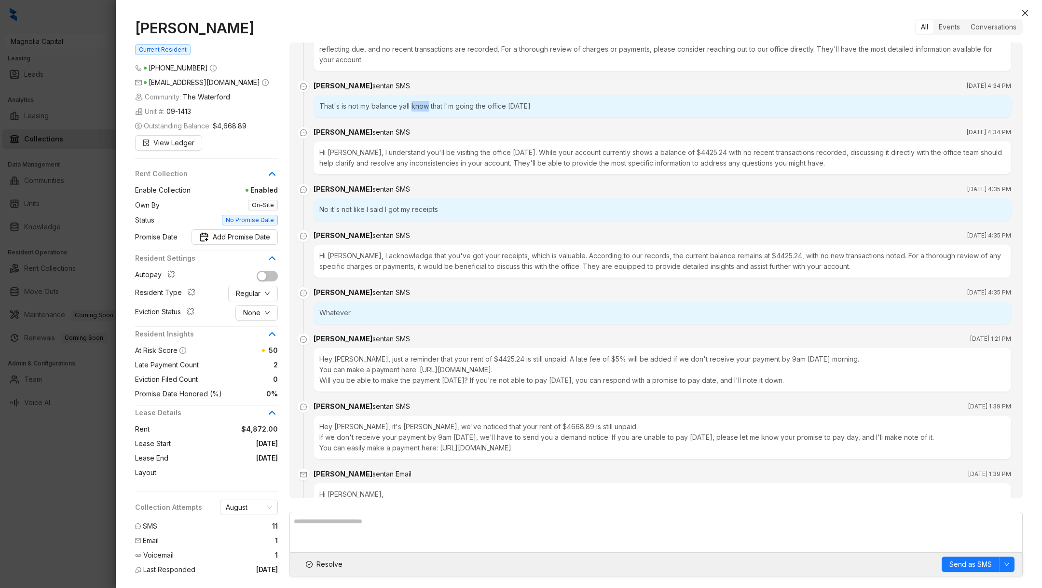
scroll to position [720, 0]
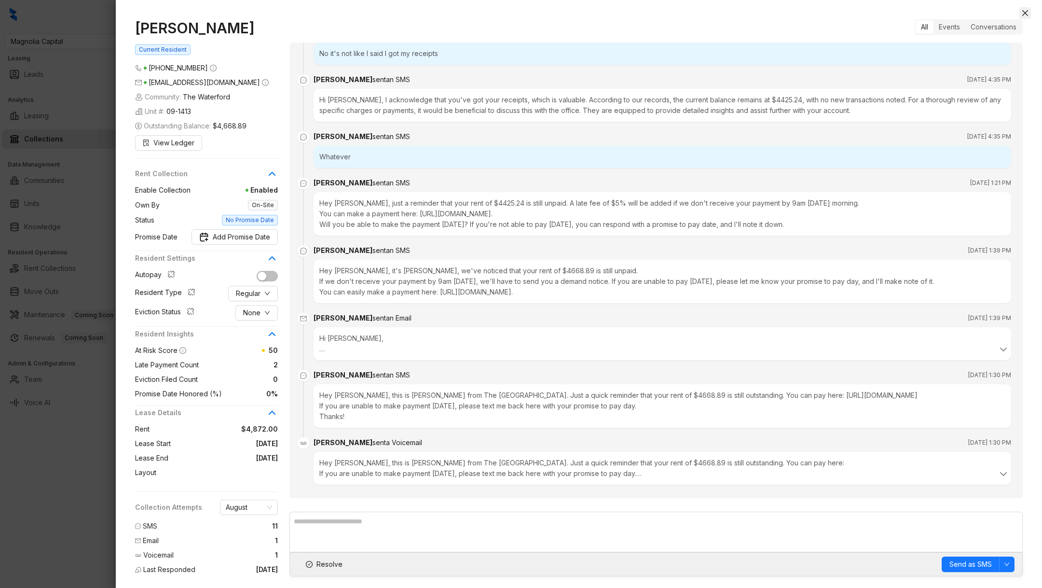
click at [1025, 16] on icon "close" at bounding box center [1025, 13] width 8 height 8
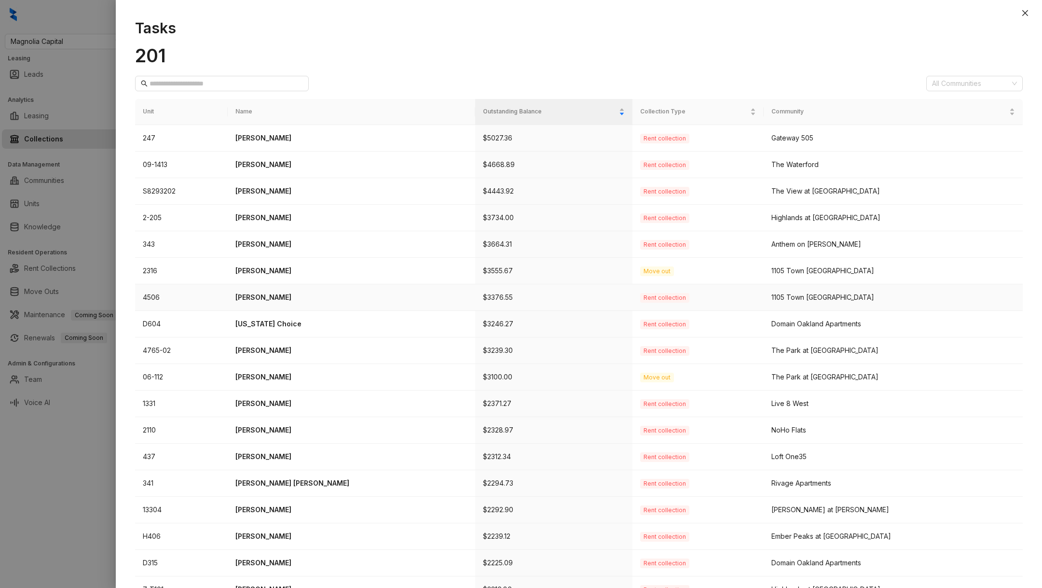
click at [268, 294] on p "[PERSON_NAME]" at bounding box center [351, 297] width 233 height 11
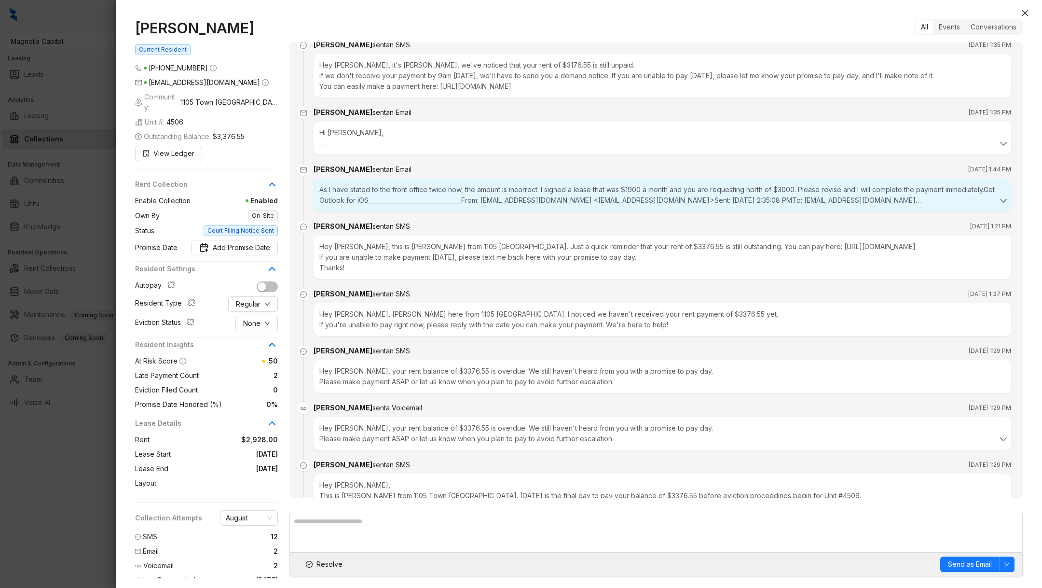
scroll to position [659, 0]
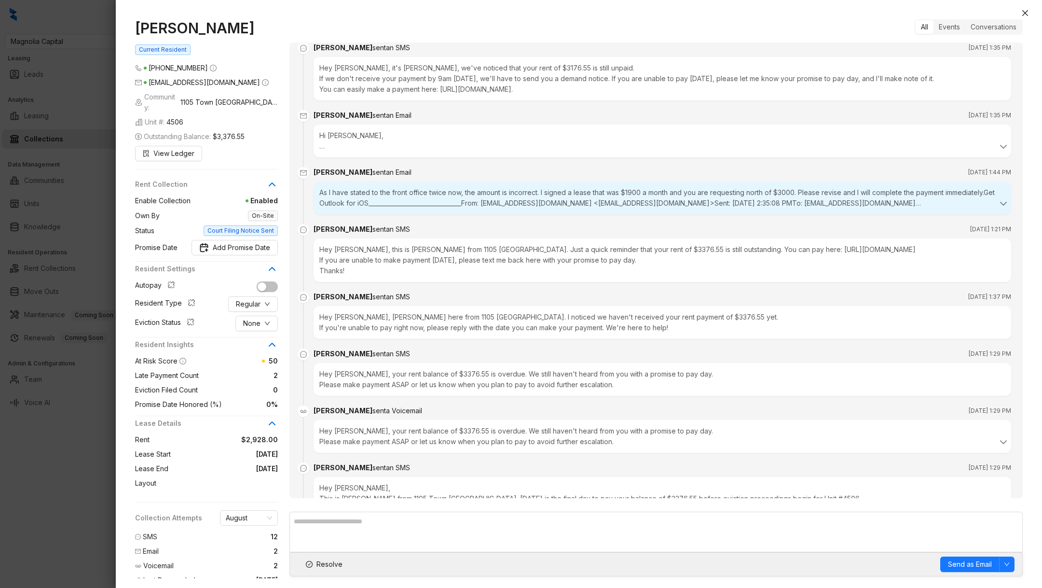
click at [534, 192] on div "As I have stated to the front office twice now, the amount is incorrect. I sign…" at bounding box center [662, 197] width 686 height 21
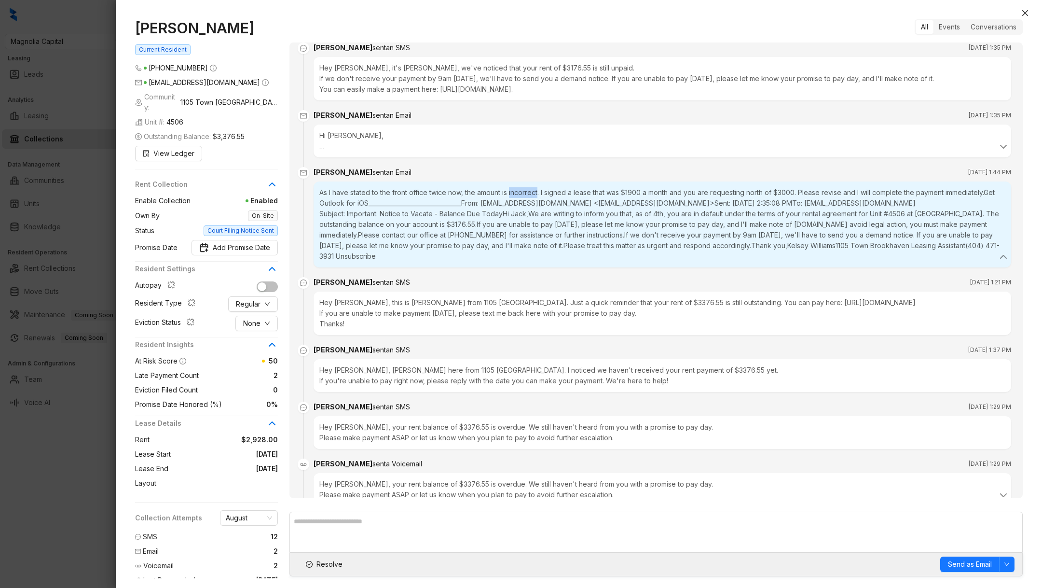
click at [535, 194] on div "As I have stated to the front office twice now, the amount is incorrect. I sign…" at bounding box center [662, 224] width 686 height 74
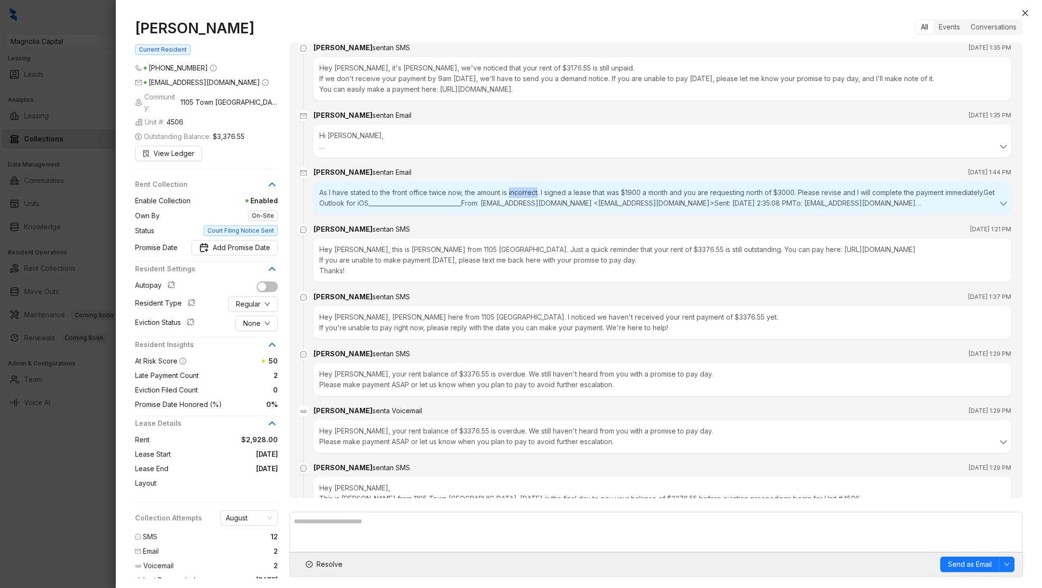
click at [534, 195] on div "As I have stated to the front office twice now, the amount is incorrect. I sign…" at bounding box center [662, 197] width 686 height 21
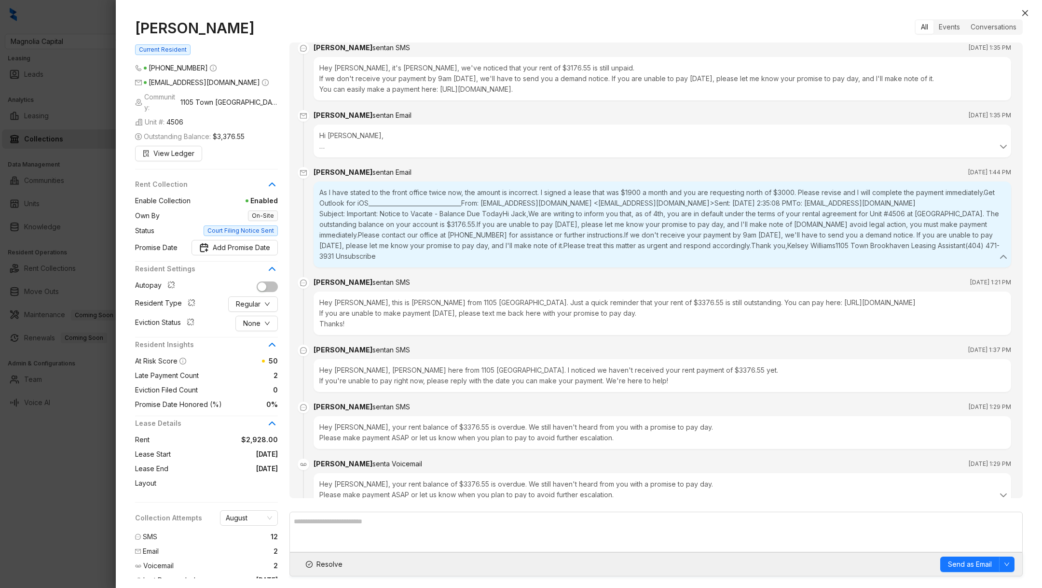
click at [530, 199] on https\ "________________________________From: [EMAIL_ADDRESS][DOMAIN_NAME] <[EMAIL_ADDR…" at bounding box center [659, 230] width 681 height 63
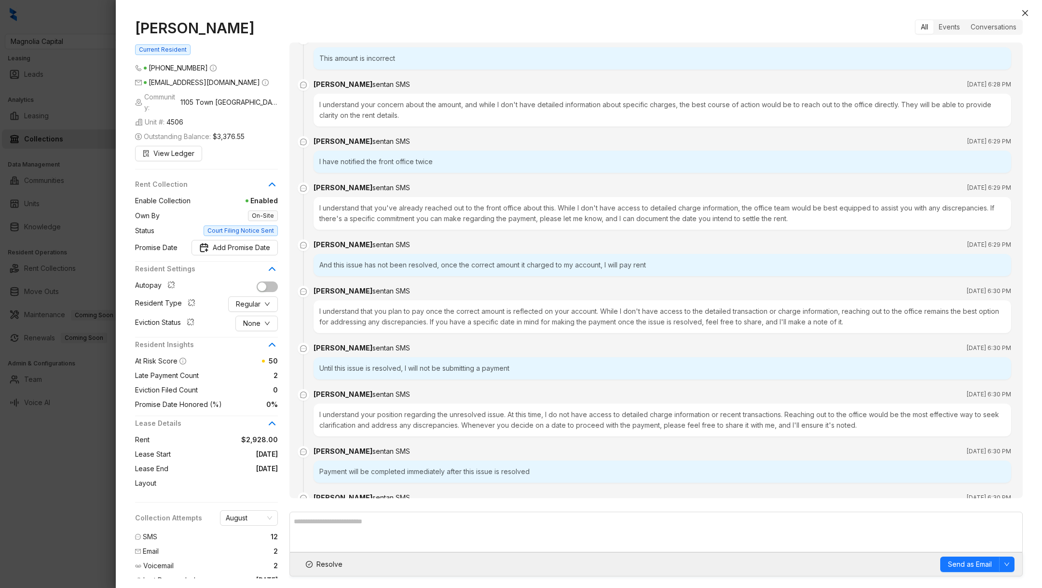
scroll to position [0, 0]
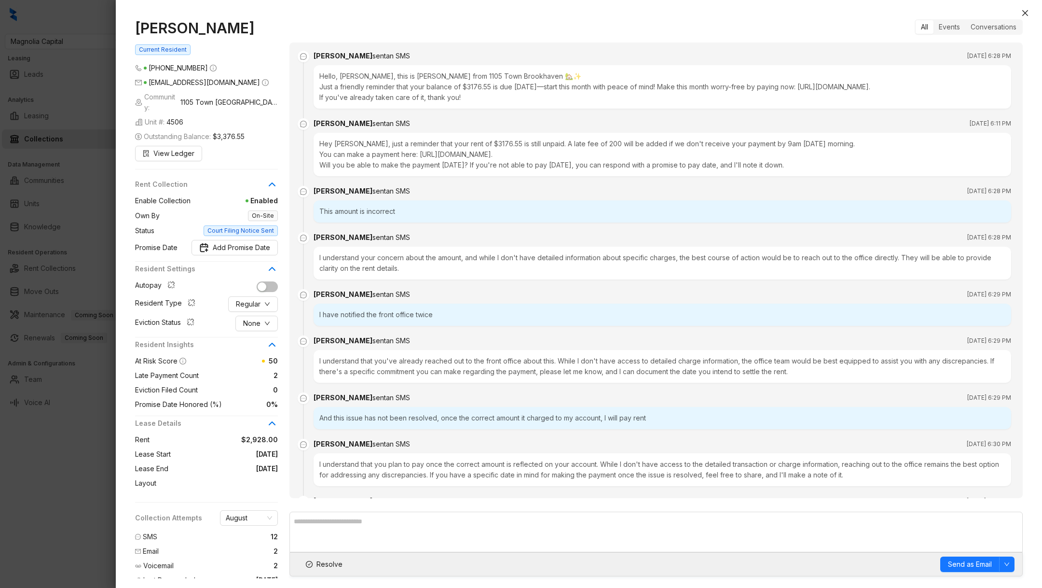
click at [68, 492] on div at bounding box center [521, 294] width 1042 height 588
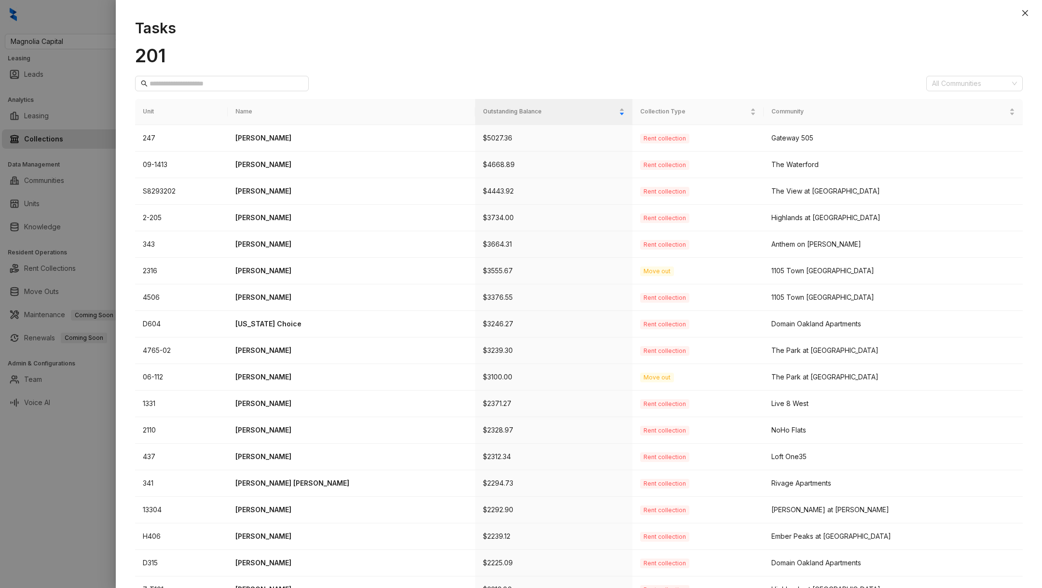
click at [61, 474] on div at bounding box center [521, 294] width 1042 height 588
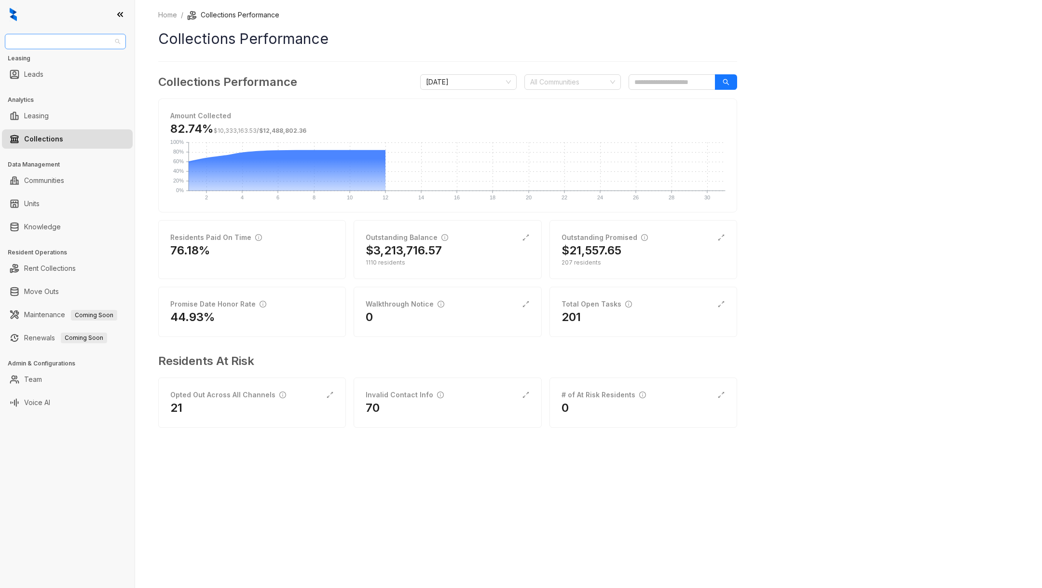
click at [76, 38] on span "Magnolia Capital" at bounding box center [66, 41] width 110 height 14
